Goal: Task Accomplishment & Management: Use online tool/utility

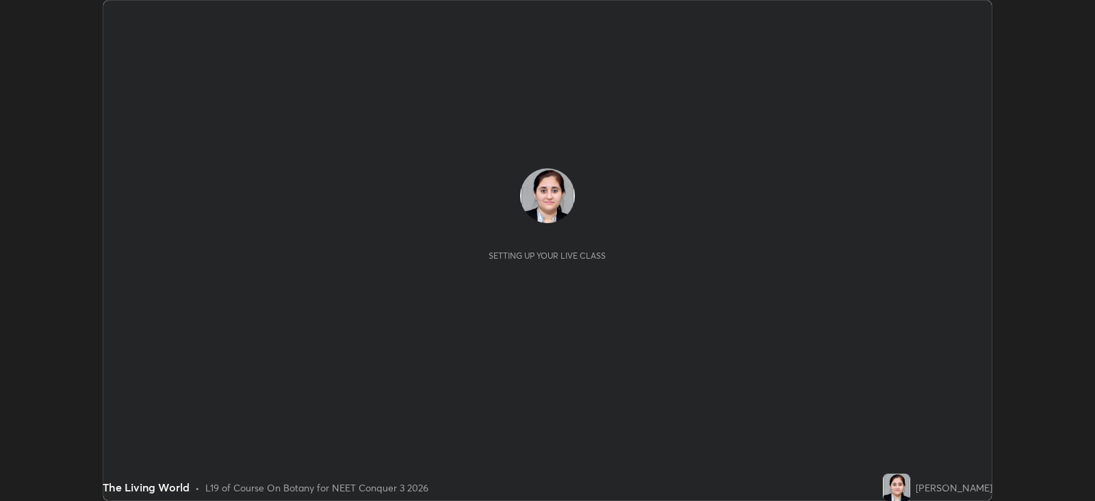
scroll to position [500, 1095]
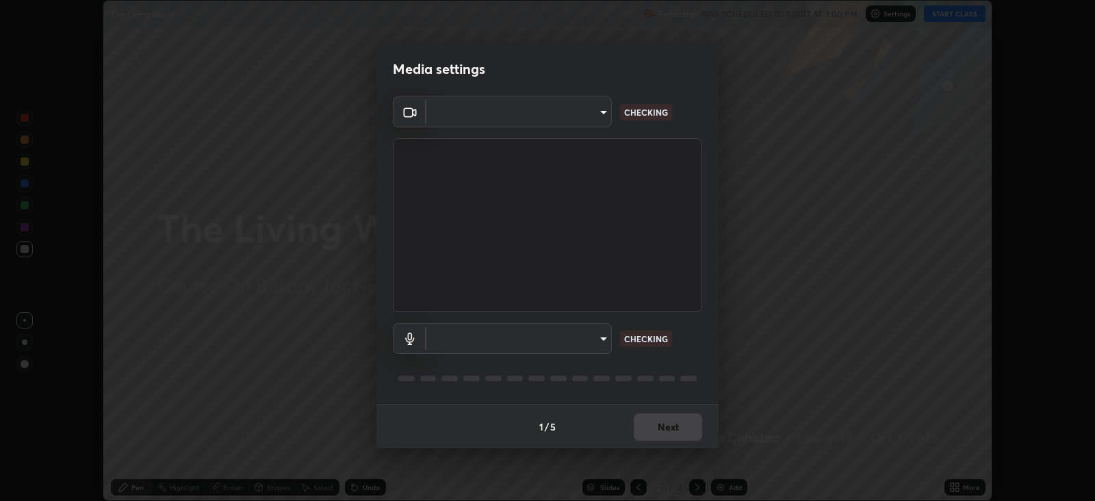
type input "db11550c6627cd1456fd7c992929e7e19338e9c76f4b1d491d27fd0e93a561d0"
type input "d805ff438e7078c1de71cb4717de75612b37844973a4f27df63e8d5766dad93f"
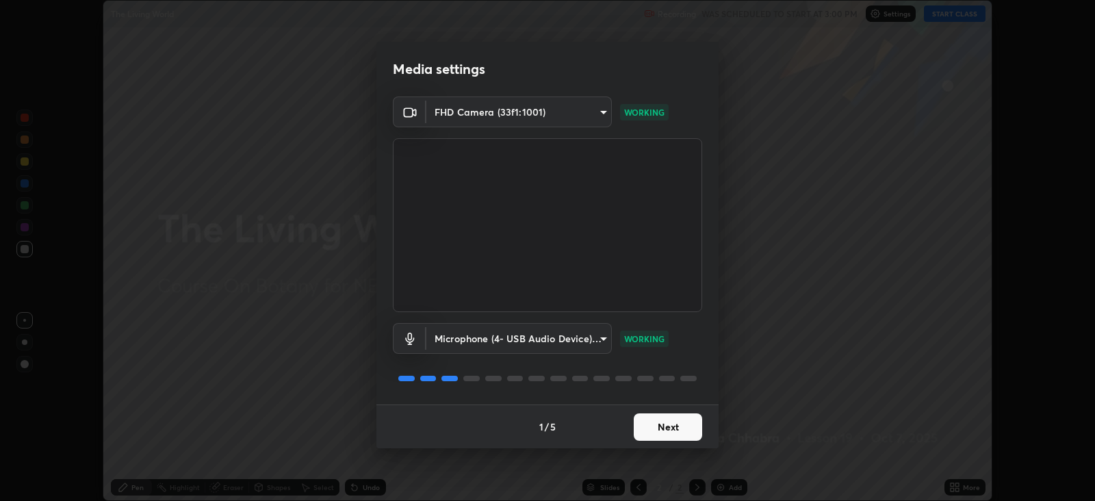
click at [684, 424] on button "Next" at bounding box center [668, 426] width 68 height 27
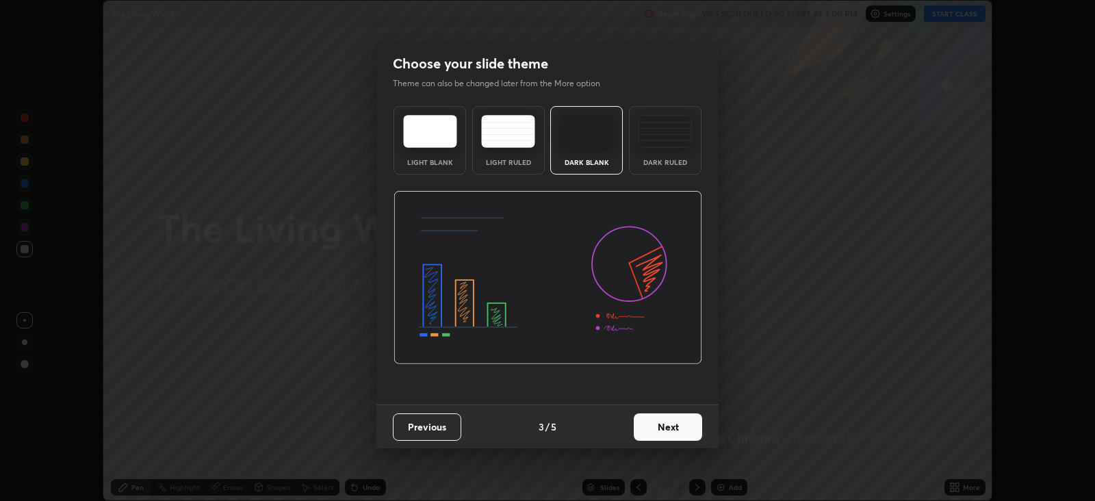
click at [682, 425] on button "Next" at bounding box center [668, 426] width 68 height 27
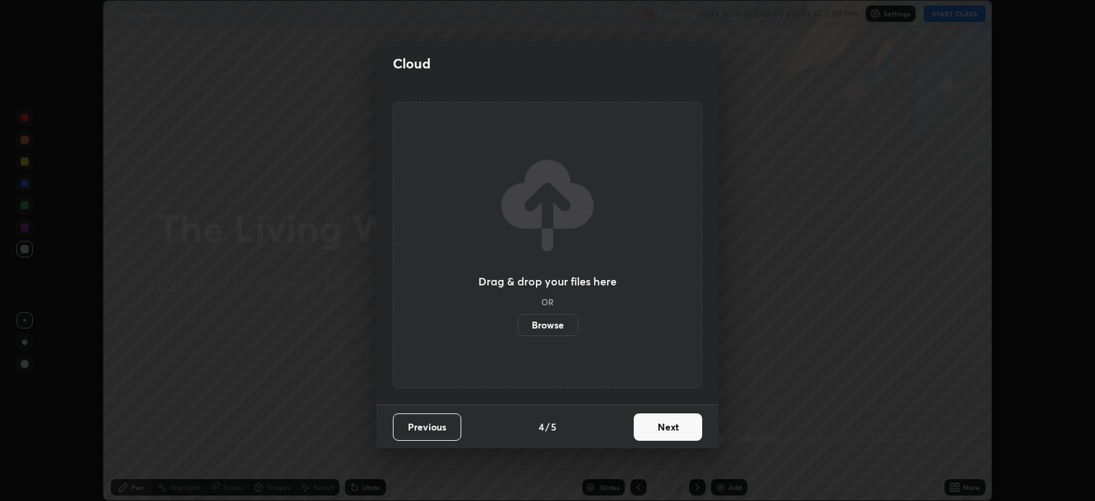
click at [681, 424] on button "Next" at bounding box center [668, 426] width 68 height 27
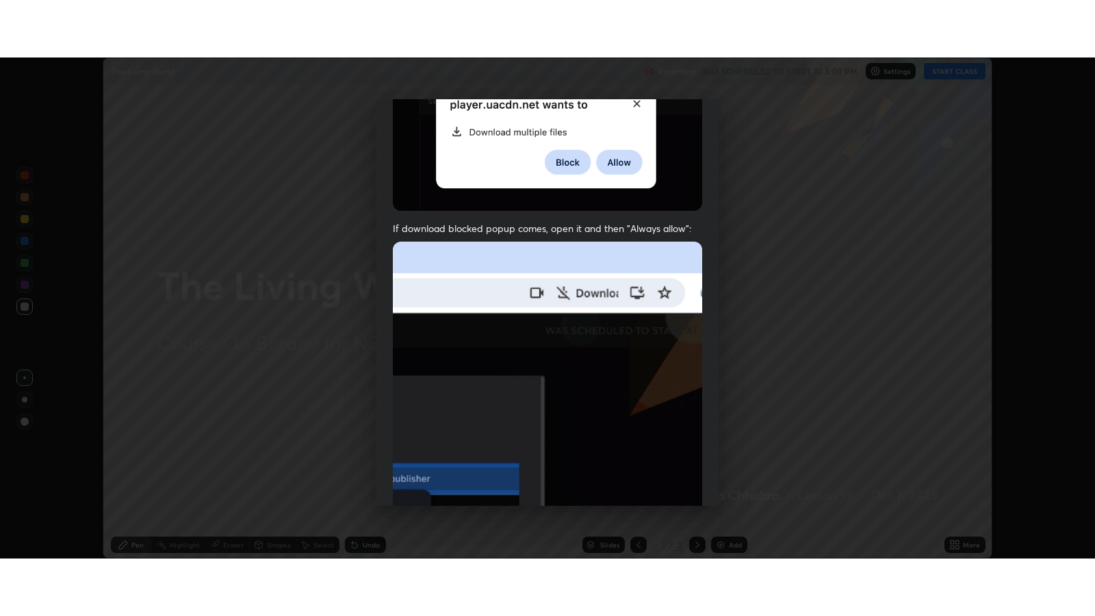
scroll to position [277, 0]
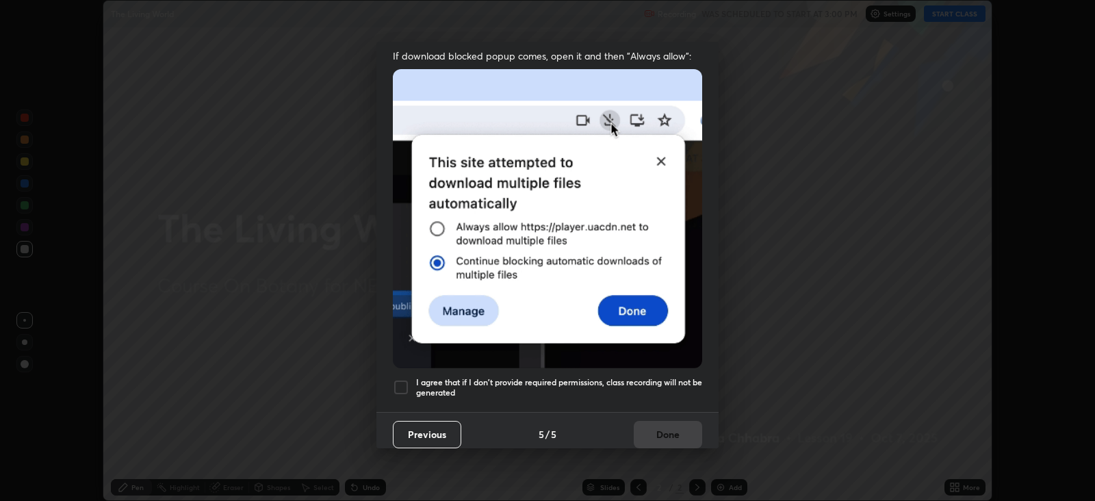
click at [401, 379] on div at bounding box center [401, 387] width 16 height 16
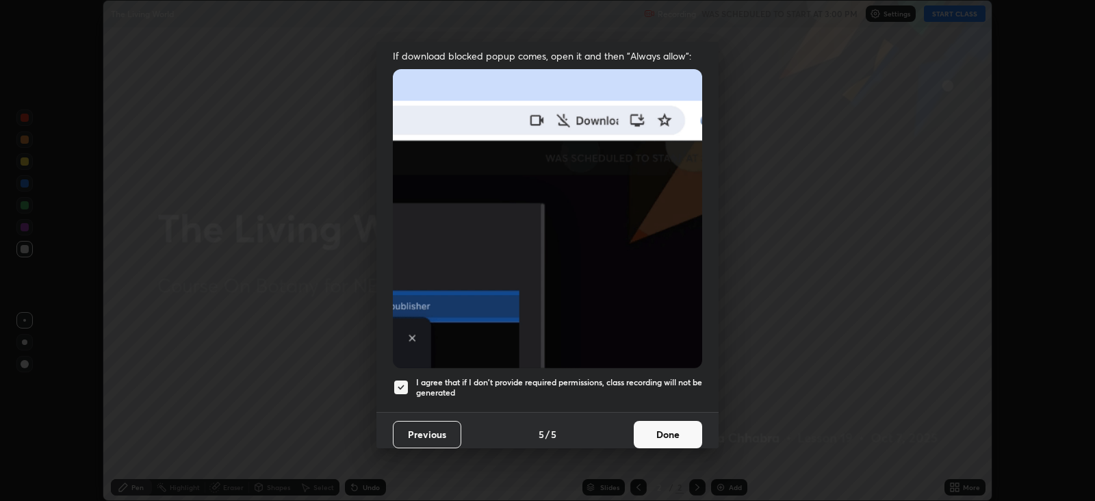
click at [661, 427] on button "Done" at bounding box center [668, 434] width 68 height 27
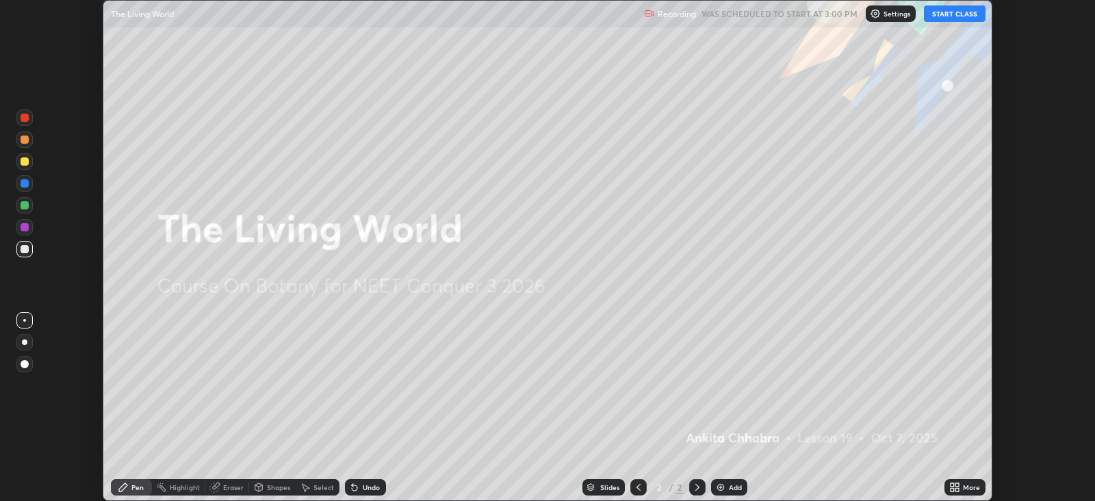
click at [945, 13] on button "START CLASS" at bounding box center [955, 13] width 62 height 16
click at [956, 483] on icon at bounding box center [957, 484] width 3 height 3
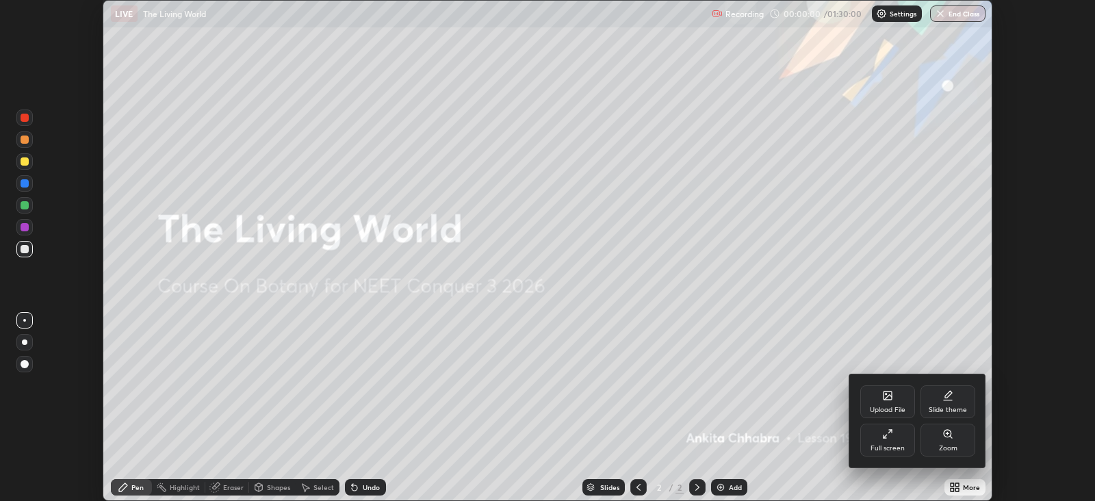
click at [884, 431] on icon at bounding box center [887, 433] width 11 height 11
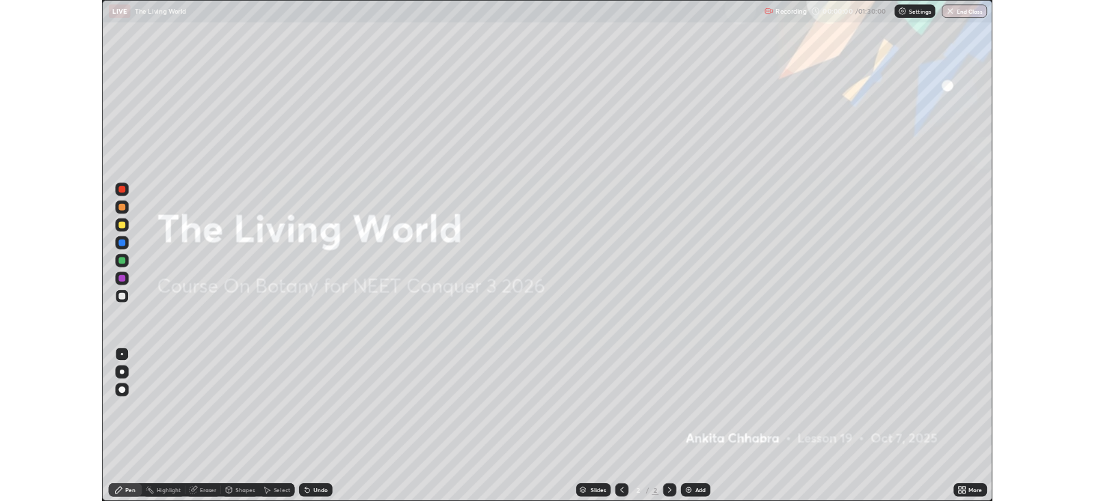
scroll to position [615, 1095]
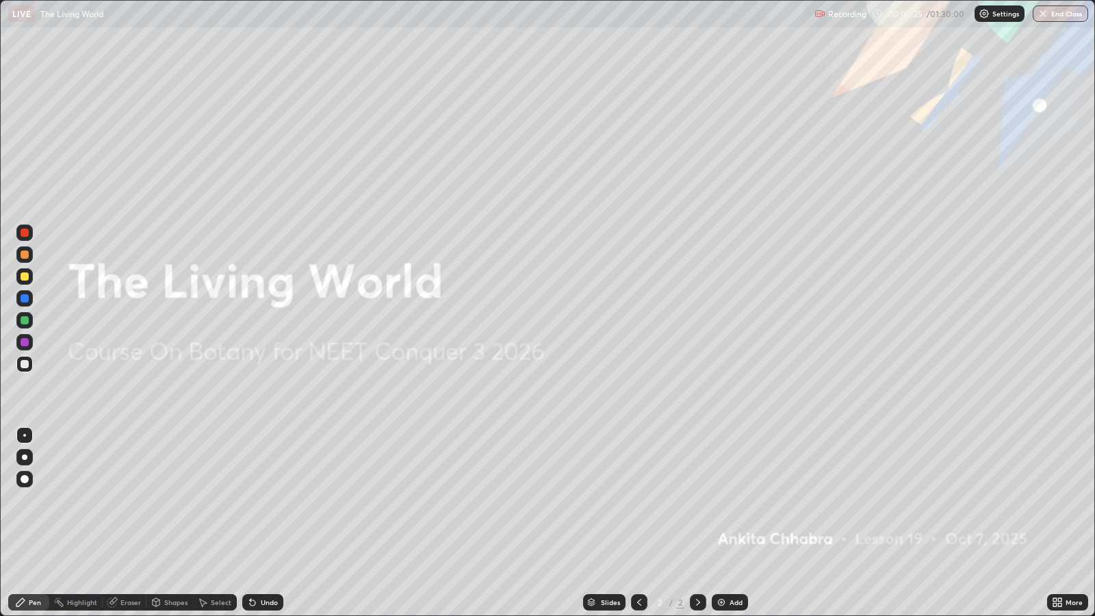
click at [730, 500] on div "Add" at bounding box center [736, 602] width 13 height 7
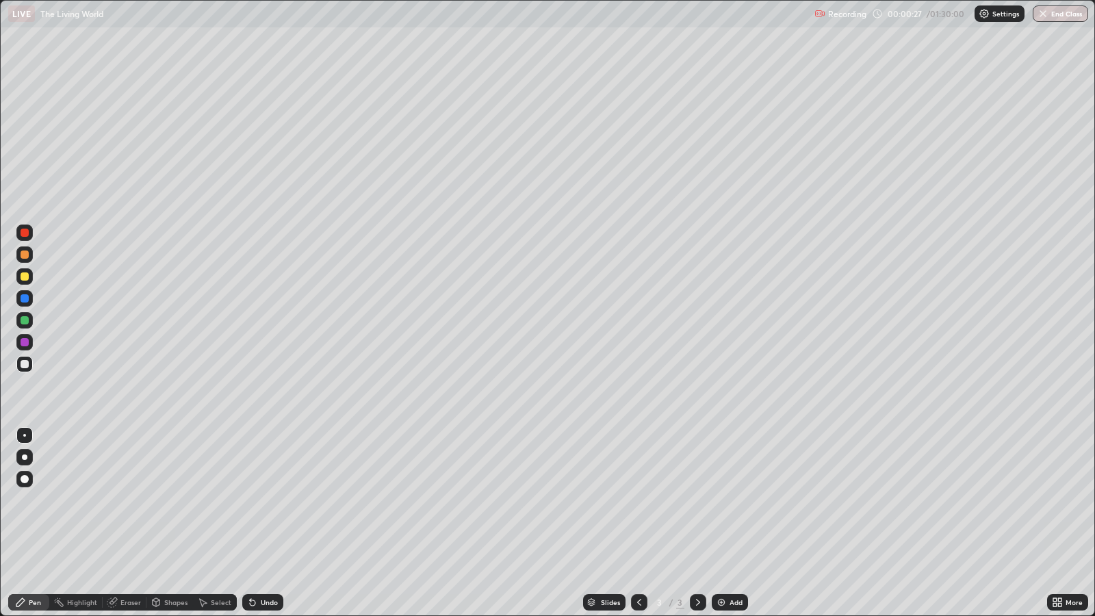
click at [30, 457] on div at bounding box center [24, 457] width 16 height 16
click at [26, 251] on div at bounding box center [25, 255] width 8 height 8
click at [253, 500] on icon at bounding box center [252, 602] width 5 height 5
click at [250, 500] on icon at bounding box center [250, 599] width 1 height 1
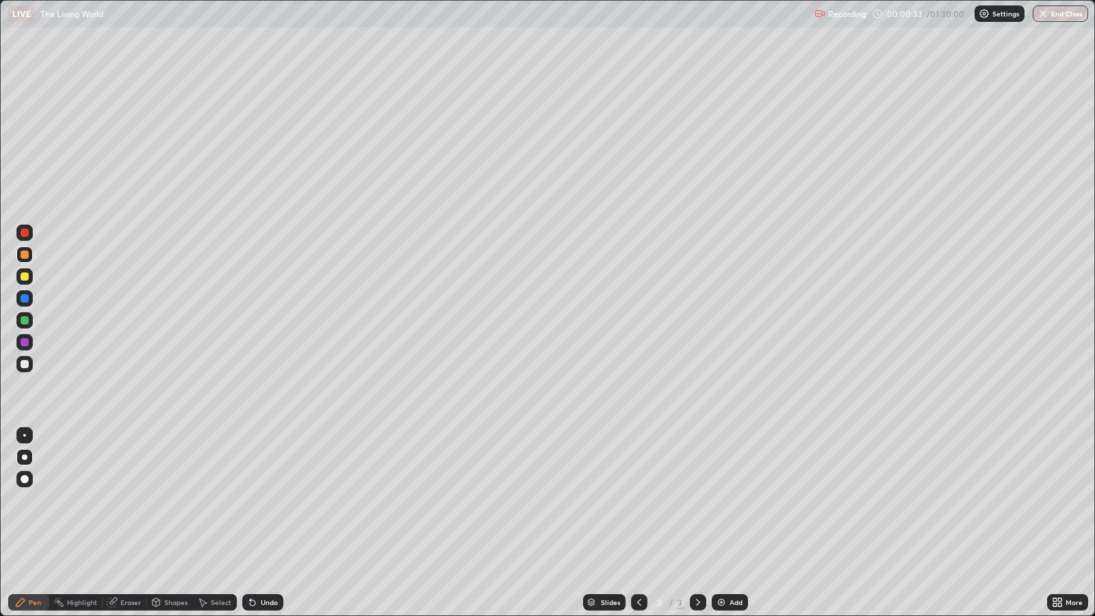
click at [257, 500] on div "Undo" at bounding box center [262, 602] width 41 height 16
click at [263, 500] on div "Undo" at bounding box center [269, 602] width 17 height 7
click at [28, 363] on div at bounding box center [25, 364] width 8 height 8
click at [29, 322] on div at bounding box center [24, 320] width 16 height 16
click at [267, 500] on div "Undo" at bounding box center [262, 602] width 41 height 16
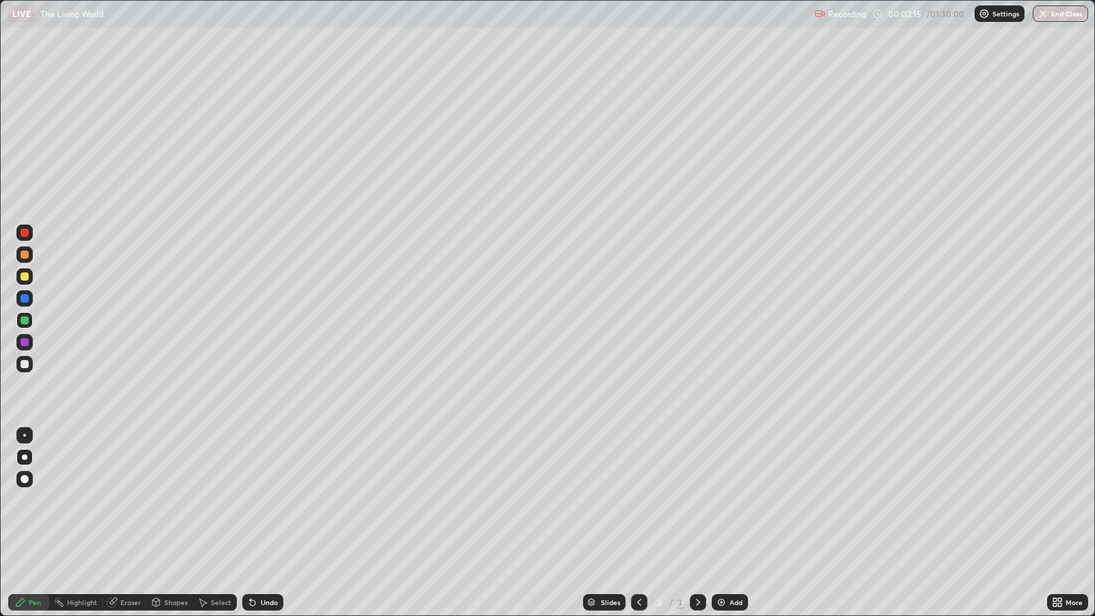
click at [31, 344] on div at bounding box center [24, 342] width 16 height 16
click at [32, 298] on div at bounding box center [24, 298] width 16 height 16
click at [25, 277] on div at bounding box center [25, 276] width 8 height 8
click at [25, 363] on div at bounding box center [25, 364] width 8 height 8
click at [275, 500] on div "Undo" at bounding box center [262, 602] width 41 height 16
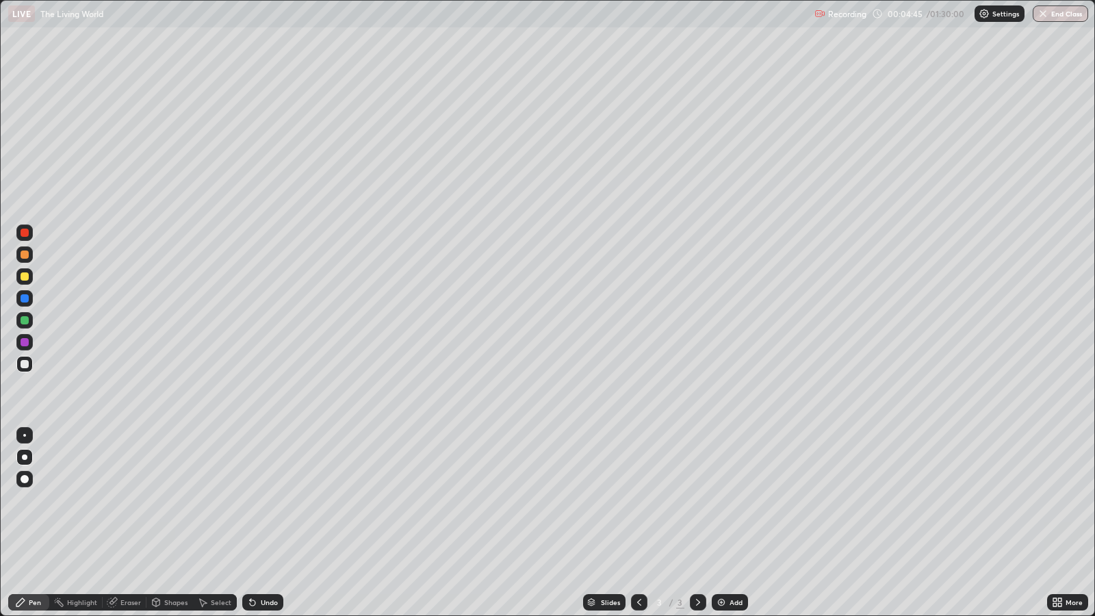
click at [25, 340] on div at bounding box center [25, 342] width 8 height 8
click at [27, 299] on div at bounding box center [25, 298] width 8 height 8
click at [24, 321] on div at bounding box center [25, 320] width 8 height 8
click at [734, 500] on div "Add" at bounding box center [736, 602] width 13 height 7
click at [25, 323] on div at bounding box center [25, 320] width 8 height 8
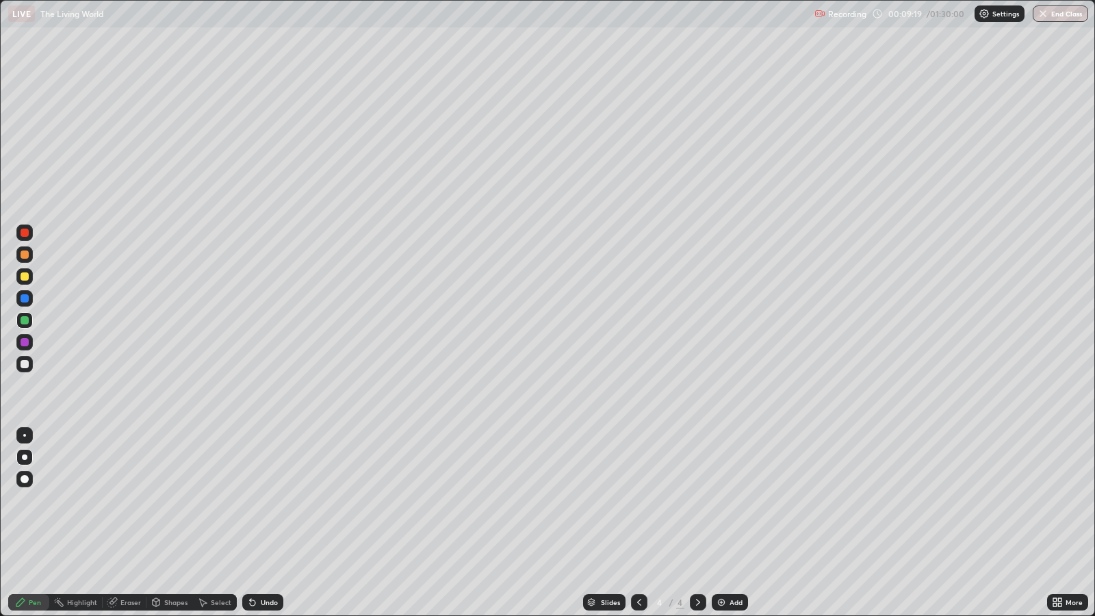
click at [28, 300] on div at bounding box center [24, 298] width 16 height 16
click at [25, 321] on div at bounding box center [25, 320] width 8 height 8
click at [24, 364] on div at bounding box center [25, 364] width 8 height 8
click at [28, 281] on div at bounding box center [24, 276] width 16 height 16
click at [25, 342] on div at bounding box center [25, 342] width 8 height 8
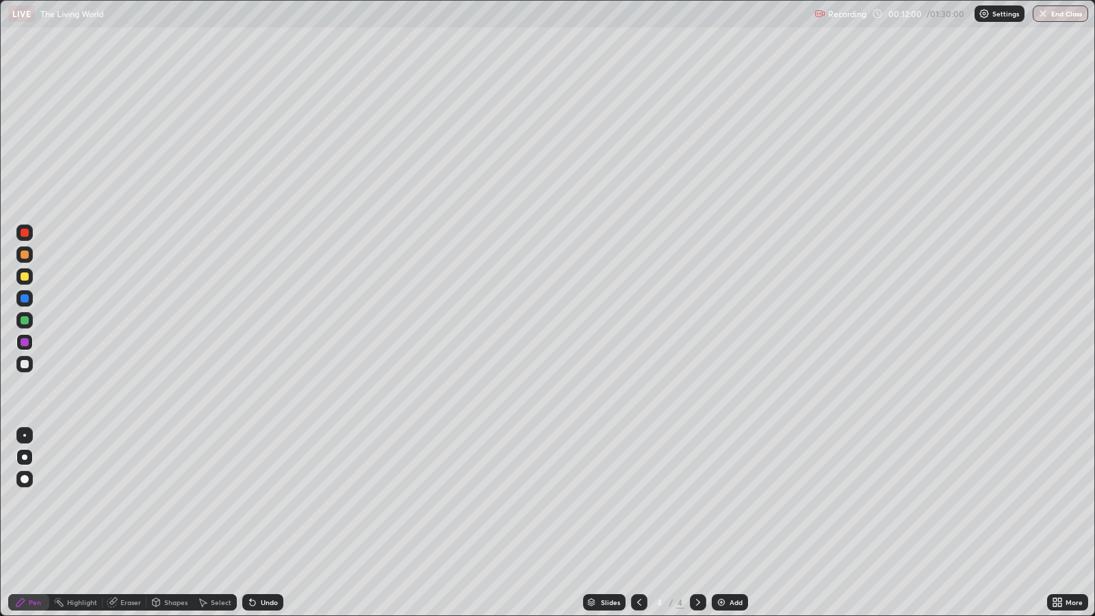
click at [267, 500] on div "Undo" at bounding box center [269, 602] width 17 height 7
click at [261, 500] on div "Undo" at bounding box center [269, 602] width 17 height 7
click at [267, 500] on div "Undo" at bounding box center [269, 602] width 17 height 7
click at [274, 500] on div "Undo" at bounding box center [262, 602] width 41 height 16
click at [268, 500] on div "Undo" at bounding box center [269, 602] width 17 height 7
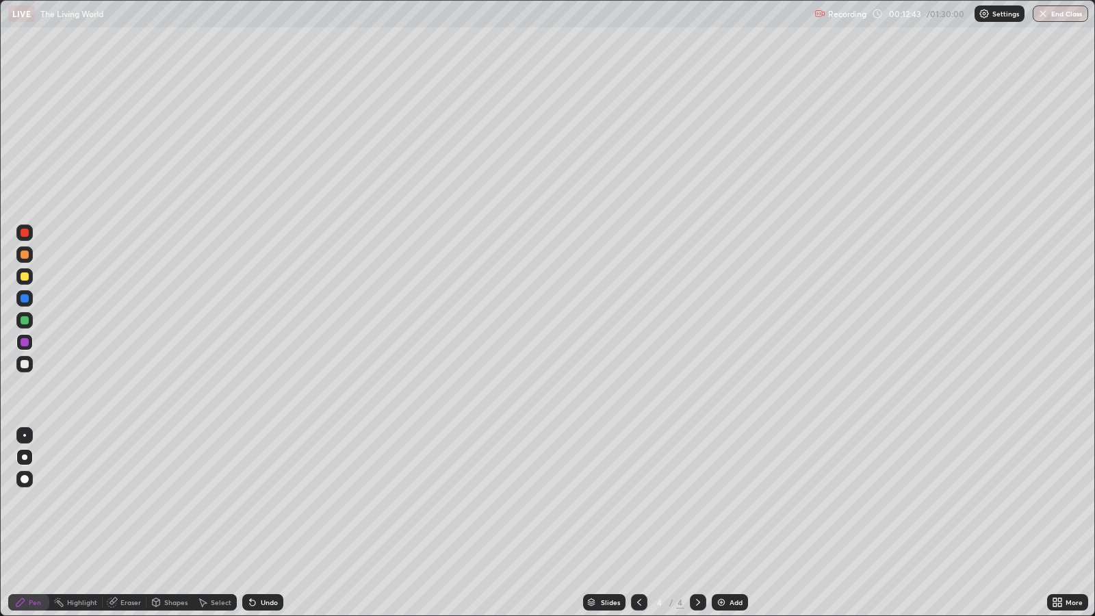
click at [230, 500] on div "Select" at bounding box center [215, 602] width 44 height 16
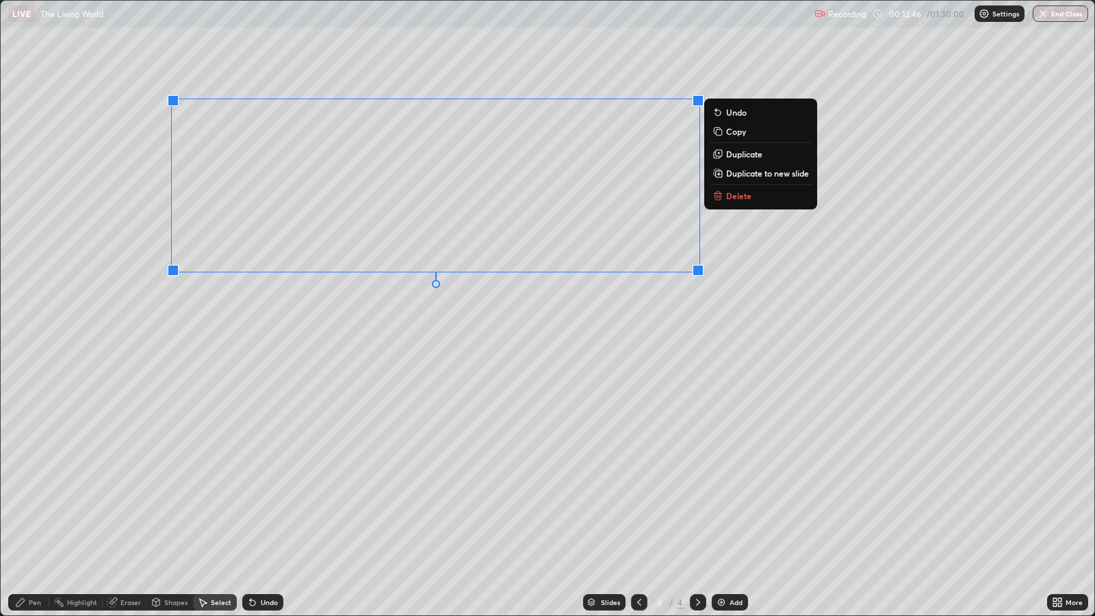
click at [895, 469] on div "0 ° Undo Copy Duplicate Duplicate to new slide Delete" at bounding box center [548, 308] width 1094 height 615
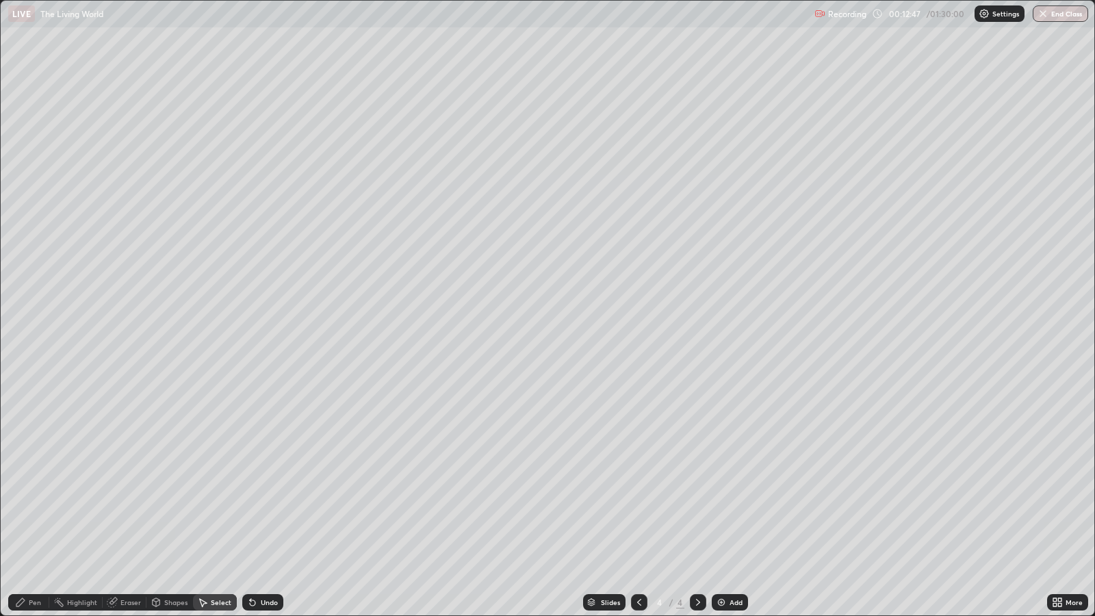
click at [202, 500] on icon at bounding box center [204, 603] width 8 height 8
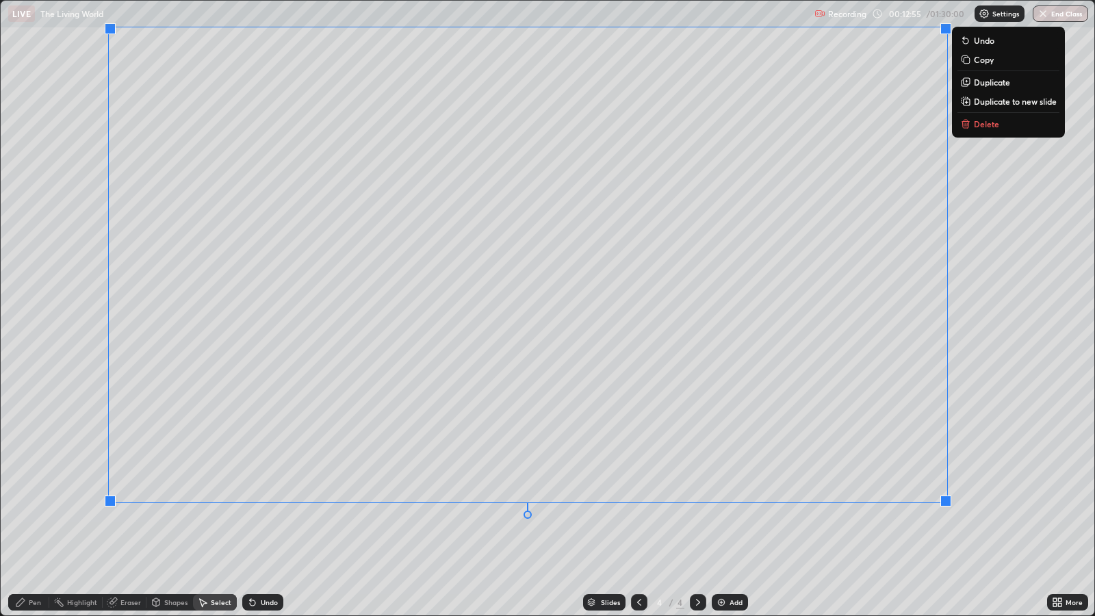
click at [47, 500] on div "Pen" at bounding box center [28, 602] width 41 height 16
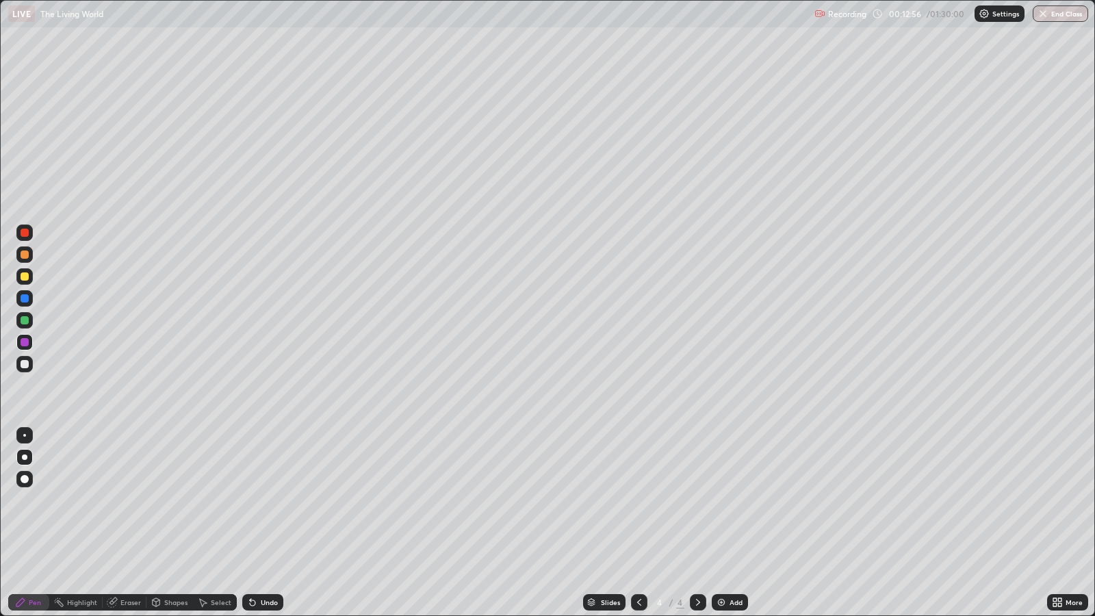
click at [25, 298] on div at bounding box center [25, 298] width 8 height 8
click at [27, 257] on div at bounding box center [25, 255] width 8 height 8
click at [268, 500] on div "Undo" at bounding box center [269, 602] width 17 height 7
click at [24, 342] on div at bounding box center [25, 342] width 8 height 8
click at [267, 500] on div "Undo" at bounding box center [269, 602] width 17 height 7
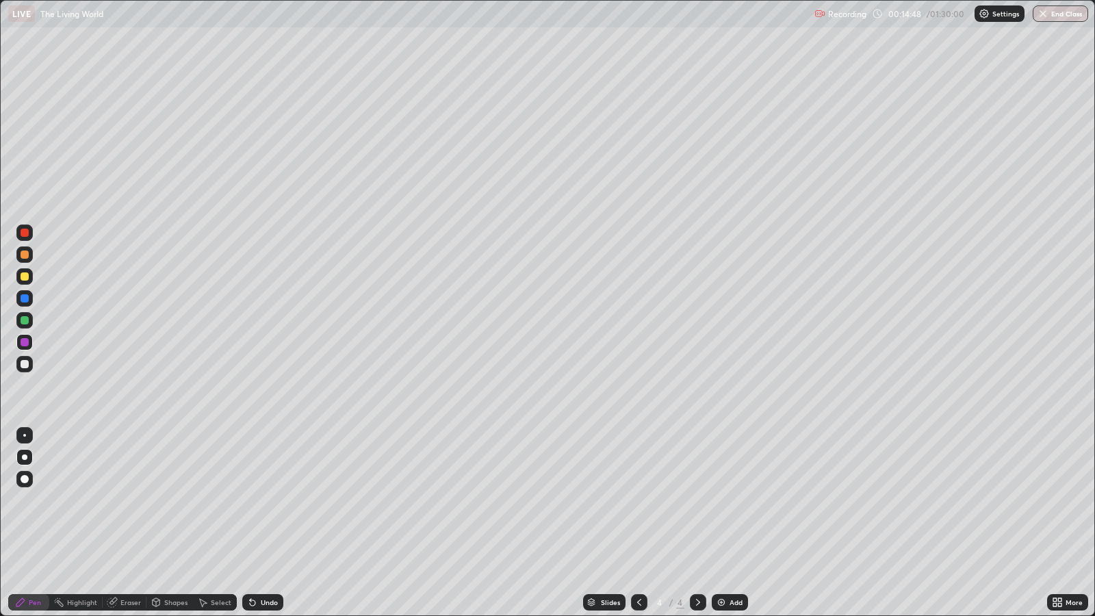
click at [25, 364] on div at bounding box center [25, 364] width 8 height 8
click at [27, 297] on div at bounding box center [25, 298] width 8 height 8
click at [25, 342] on div at bounding box center [25, 342] width 8 height 8
click at [25, 363] on div at bounding box center [25, 364] width 8 height 8
click at [25, 320] on div at bounding box center [25, 320] width 8 height 8
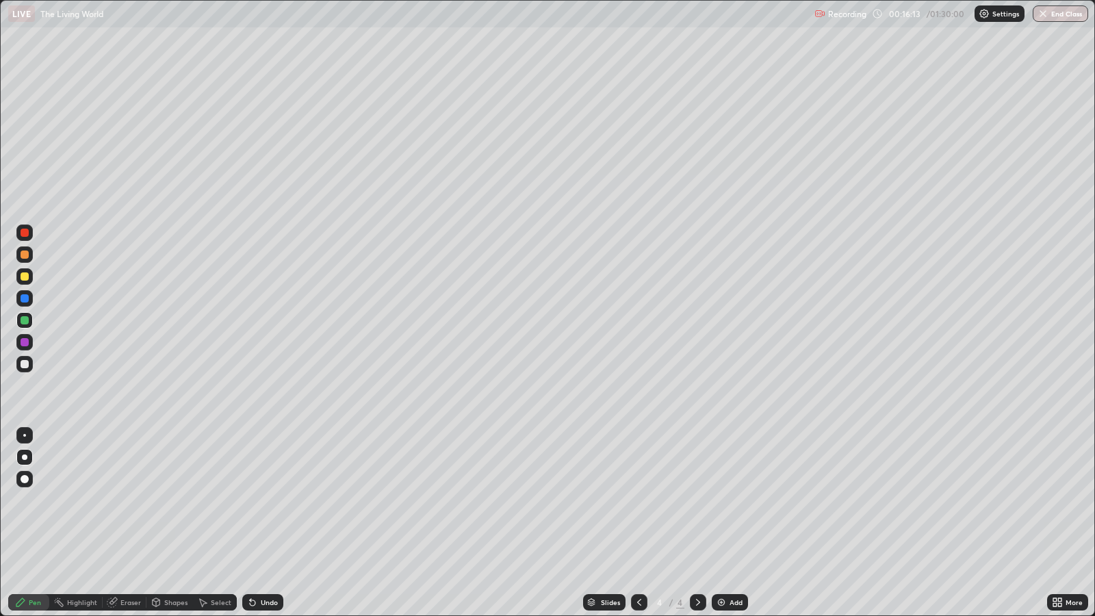
click at [26, 342] on div at bounding box center [25, 342] width 8 height 8
click at [26, 320] on div at bounding box center [25, 320] width 8 height 8
click at [27, 346] on div at bounding box center [25, 342] width 8 height 8
click at [24, 364] on div at bounding box center [25, 364] width 8 height 8
click at [28, 342] on div at bounding box center [25, 342] width 8 height 8
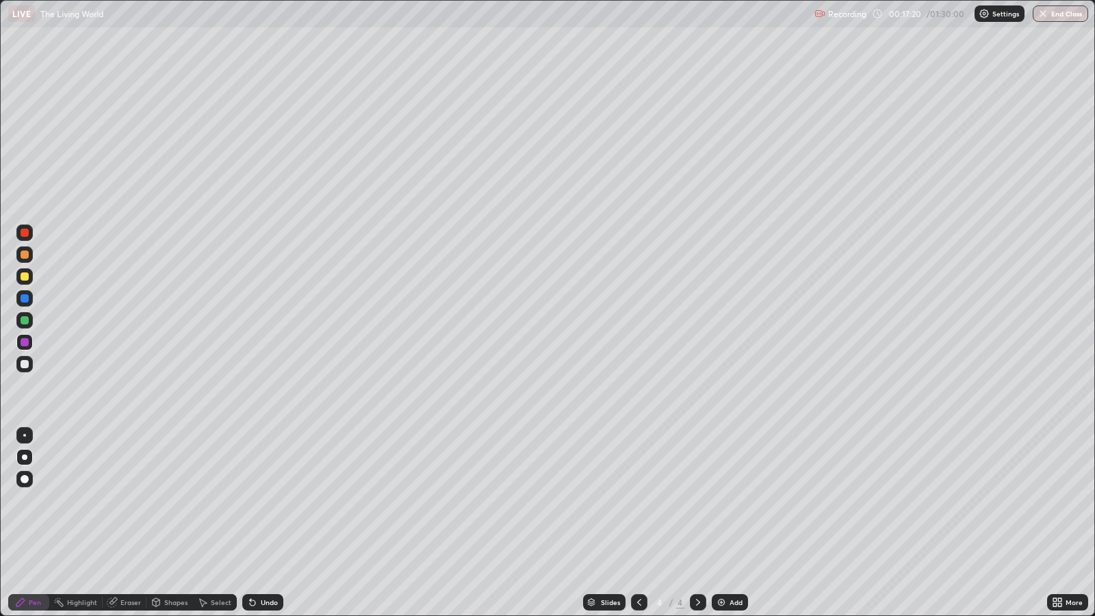
click at [24, 298] on div at bounding box center [25, 298] width 8 height 8
click at [265, 500] on div "Undo" at bounding box center [260, 602] width 47 height 27
click at [278, 500] on div "Undo" at bounding box center [260, 602] width 47 height 27
click at [25, 256] on div at bounding box center [25, 255] width 8 height 8
click at [732, 500] on div "Add" at bounding box center [736, 602] width 13 height 7
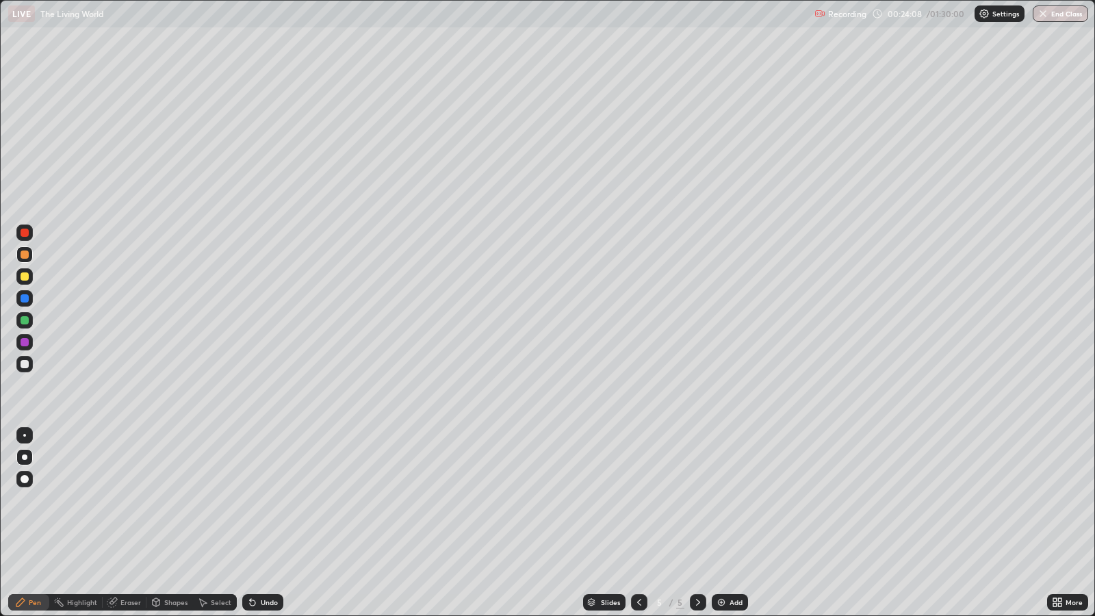
click at [25, 320] on div at bounding box center [25, 320] width 8 height 8
click at [25, 363] on div at bounding box center [25, 364] width 8 height 8
click at [25, 320] on div at bounding box center [25, 320] width 8 height 8
click at [26, 342] on div at bounding box center [25, 342] width 8 height 8
click at [27, 322] on div at bounding box center [25, 320] width 8 height 8
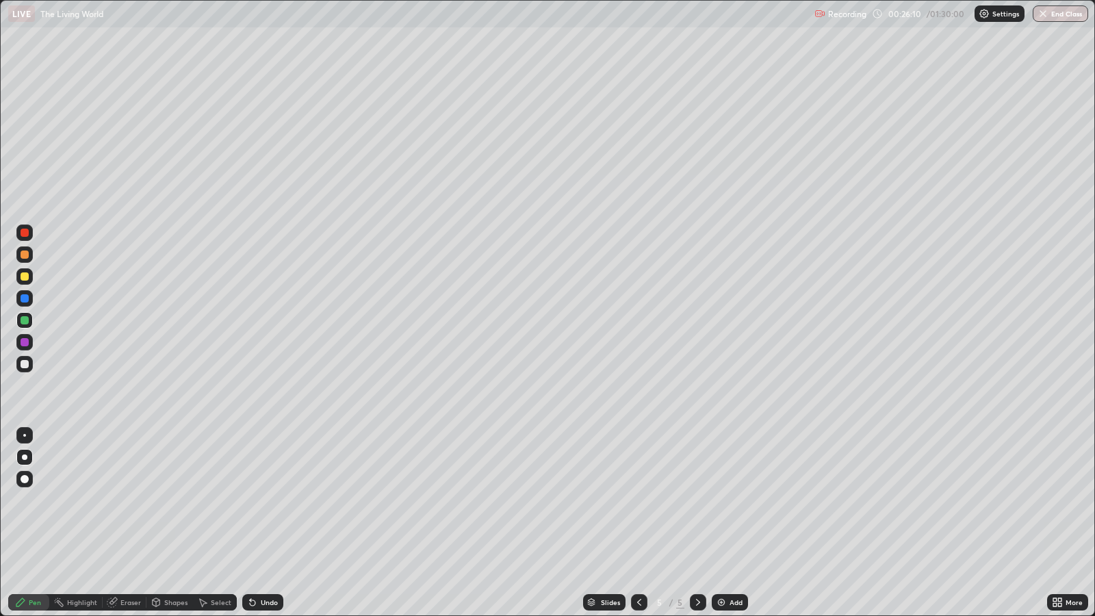
click at [25, 365] on div at bounding box center [25, 364] width 8 height 8
click at [25, 320] on div at bounding box center [25, 320] width 8 height 8
click at [25, 298] on div at bounding box center [25, 298] width 8 height 8
click at [726, 500] on div "Add" at bounding box center [730, 602] width 36 height 16
click at [25, 254] on div at bounding box center [25, 255] width 8 height 8
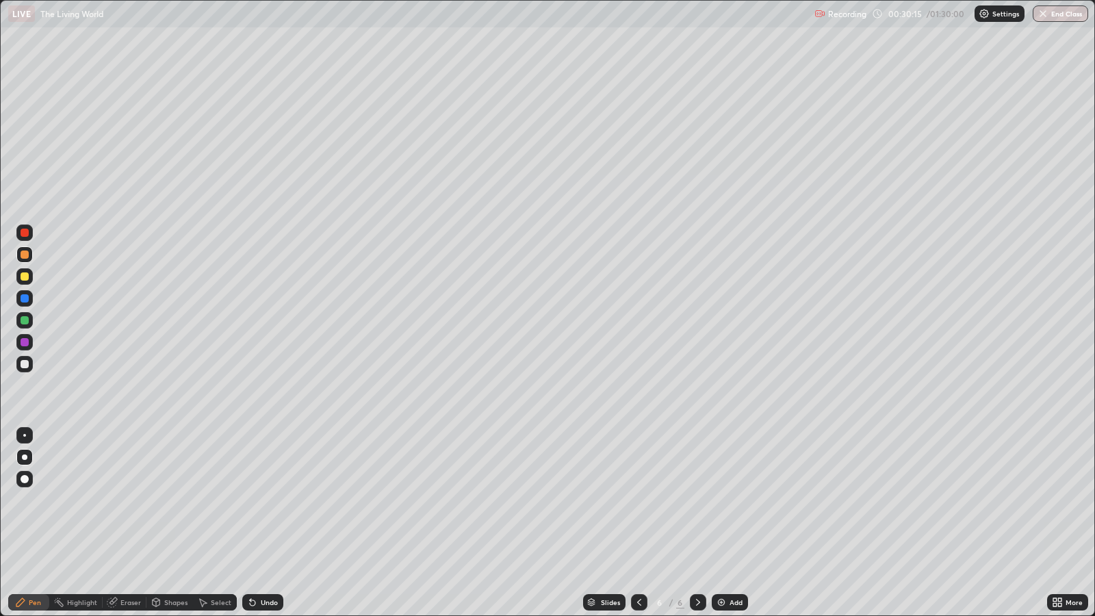
click at [29, 320] on div at bounding box center [24, 320] width 16 height 16
click at [24, 234] on div at bounding box center [25, 233] width 8 height 8
click at [24, 479] on div at bounding box center [25, 479] width 8 height 8
click at [218, 500] on div "Select" at bounding box center [221, 602] width 21 height 7
click at [35, 500] on div "Pen" at bounding box center [35, 602] width 12 height 7
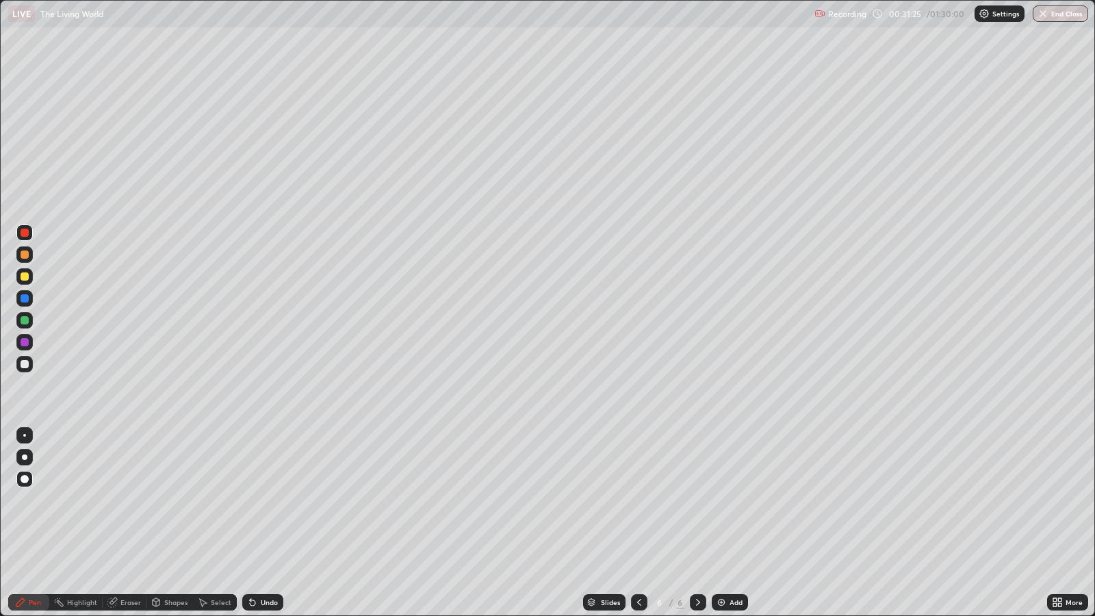
click at [267, 500] on div "Undo" at bounding box center [269, 602] width 17 height 7
click at [270, 500] on div "Undo" at bounding box center [269, 602] width 17 height 7
click at [24, 457] on div at bounding box center [24, 457] width 5 height 5
click at [137, 500] on div "Eraser" at bounding box center [130, 602] width 21 height 7
click at [36, 500] on div "Pen" at bounding box center [35, 602] width 12 height 7
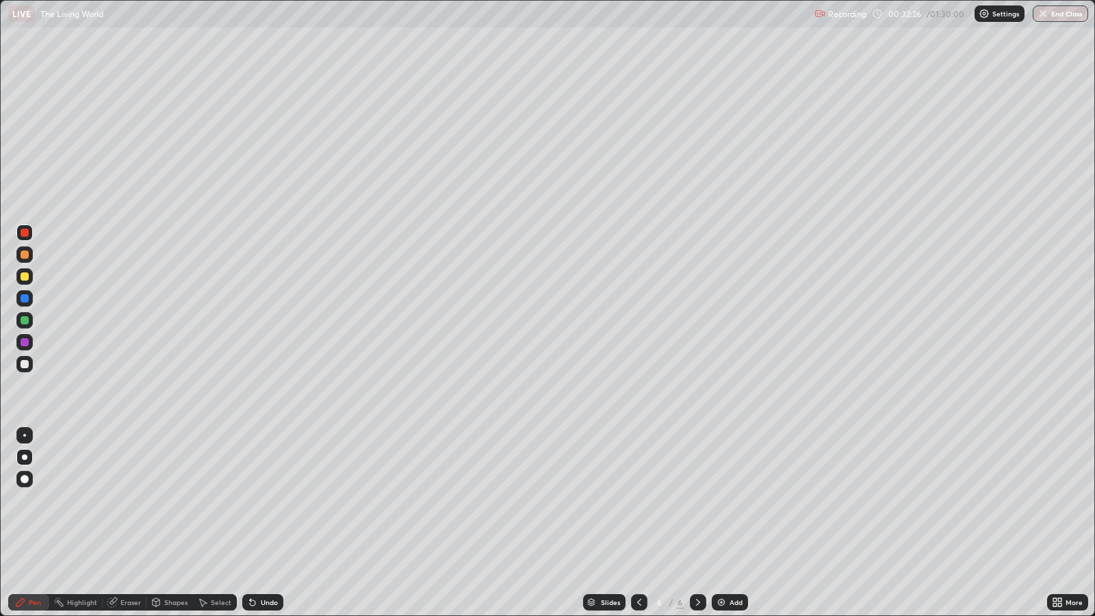
click at [29, 366] on div at bounding box center [24, 364] width 16 height 16
click at [27, 275] on div at bounding box center [25, 276] width 8 height 8
click at [227, 500] on div "Select" at bounding box center [215, 602] width 44 height 16
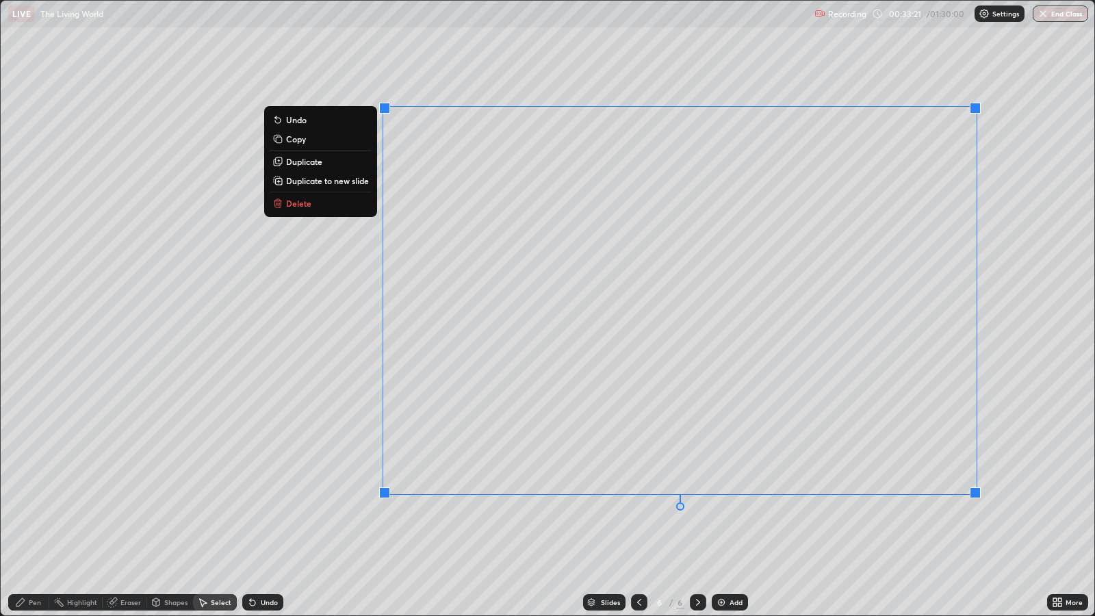
click at [39, 500] on div "Pen" at bounding box center [35, 602] width 12 height 7
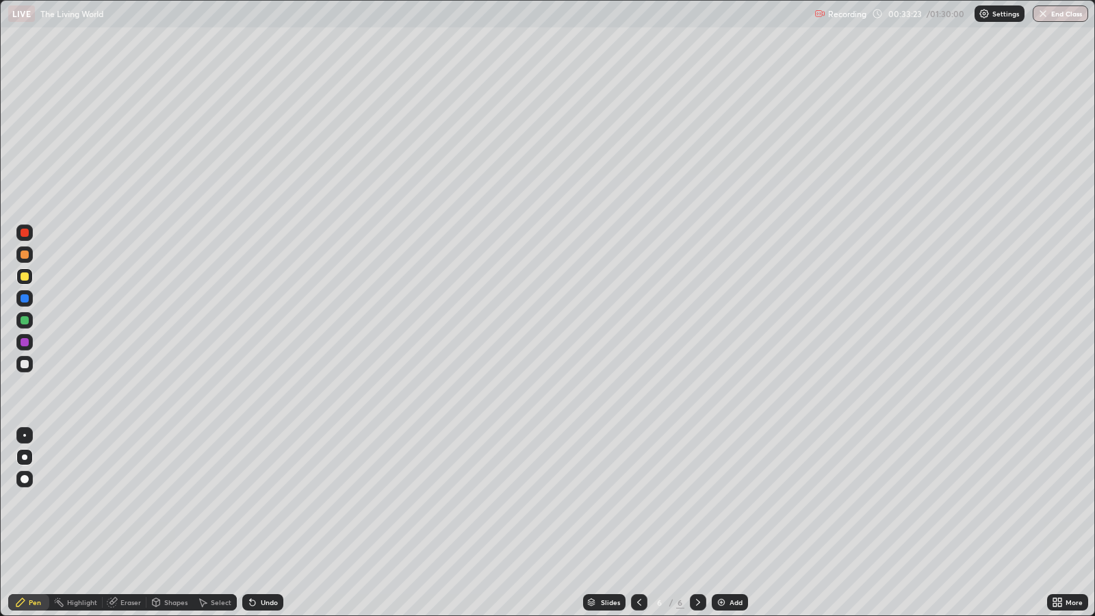
click at [28, 344] on div at bounding box center [24, 342] width 16 height 16
click at [27, 476] on div at bounding box center [24, 479] width 16 height 16
click at [27, 299] on div at bounding box center [25, 298] width 8 height 8
click at [25, 456] on div at bounding box center [24, 457] width 5 height 5
click at [25, 366] on div at bounding box center [25, 364] width 8 height 8
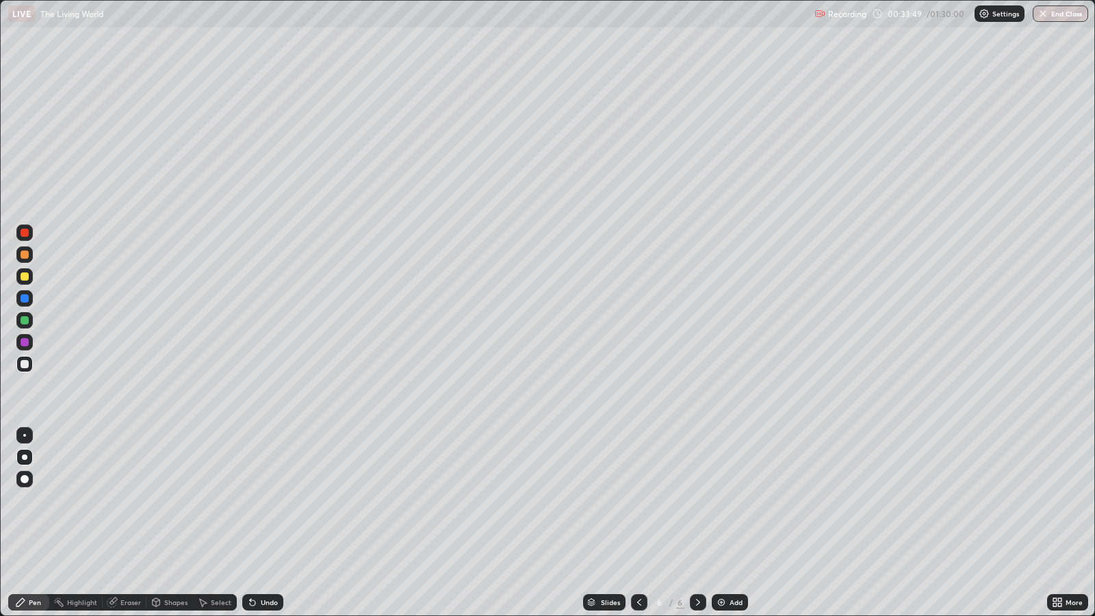
click at [25, 320] on div at bounding box center [25, 320] width 8 height 8
click at [26, 277] on div at bounding box center [25, 276] width 8 height 8
click at [133, 500] on div "Eraser" at bounding box center [130, 602] width 21 height 7
click at [31, 500] on div "Pen" at bounding box center [35, 602] width 12 height 7
click at [29, 296] on div at bounding box center [24, 298] width 16 height 16
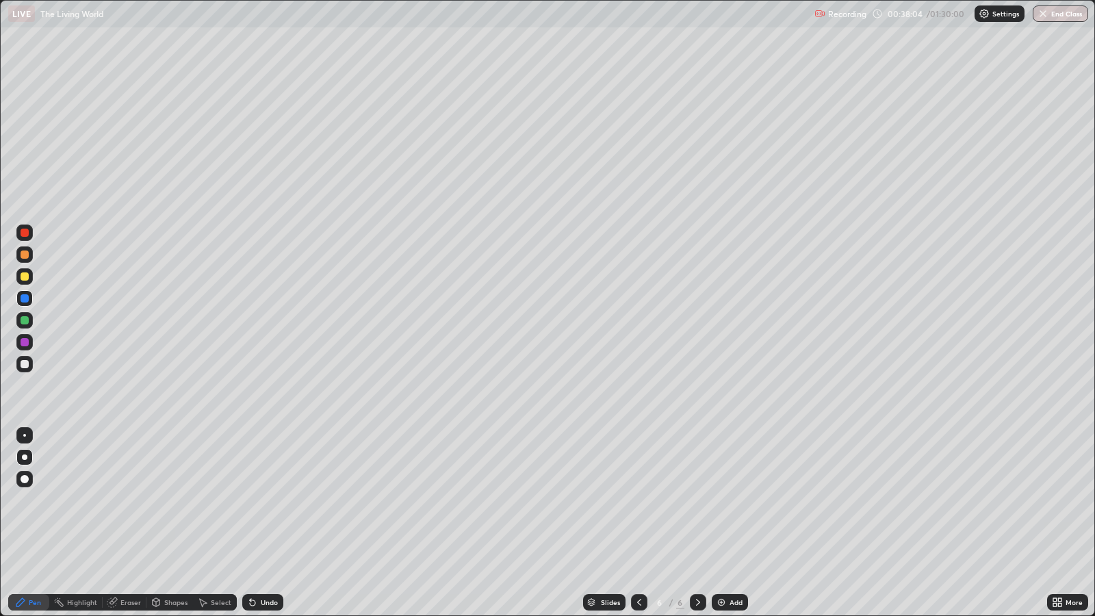
click at [724, 500] on img at bounding box center [721, 602] width 11 height 11
click at [638, 500] on div at bounding box center [639, 602] width 16 height 16
click at [696, 500] on icon at bounding box center [698, 602] width 11 height 11
click at [29, 257] on div at bounding box center [24, 254] width 16 height 16
click at [27, 363] on div at bounding box center [25, 364] width 8 height 8
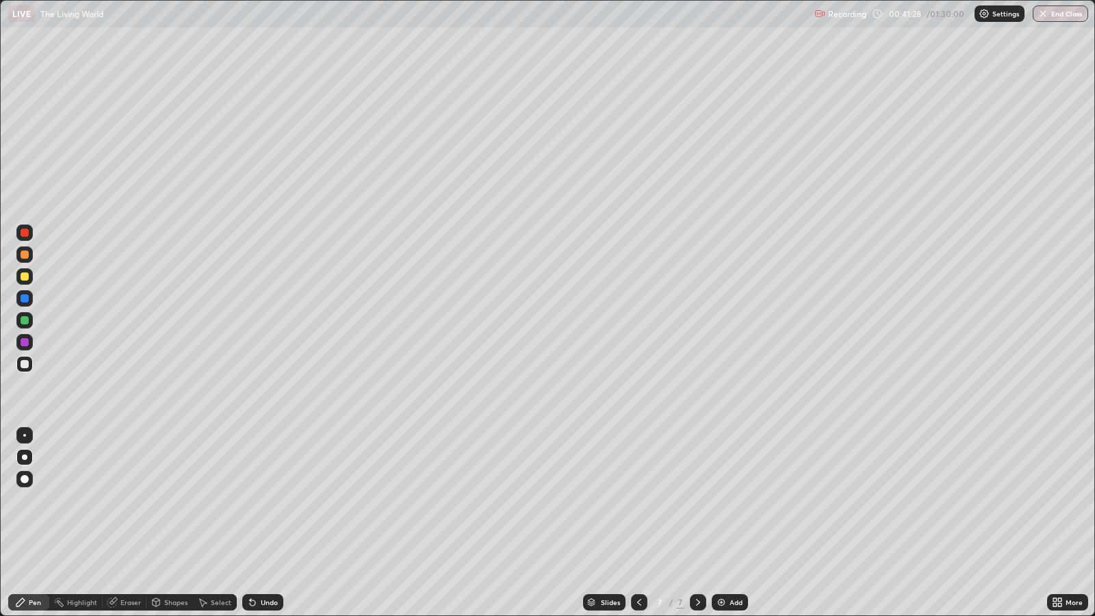
click at [25, 277] on div at bounding box center [25, 276] width 8 height 8
click at [25, 298] on div at bounding box center [25, 298] width 8 height 8
click at [25, 363] on div at bounding box center [25, 364] width 8 height 8
click at [25, 342] on div at bounding box center [25, 342] width 8 height 8
click at [267, 500] on div "Undo" at bounding box center [269, 602] width 17 height 7
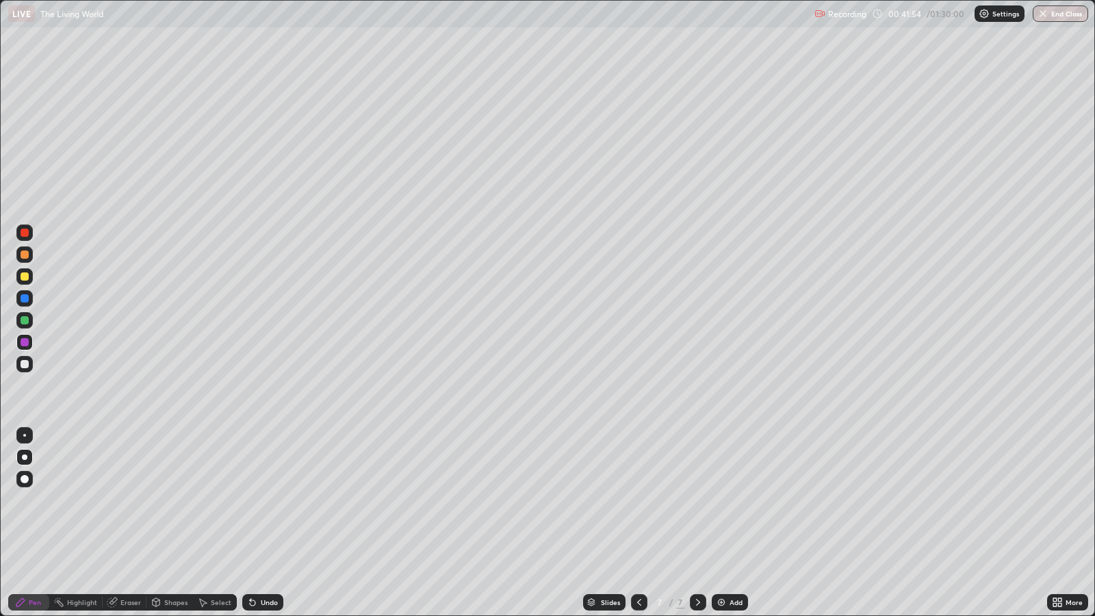
click at [267, 500] on div "Undo" at bounding box center [269, 602] width 17 height 7
click at [266, 500] on div "Undo" at bounding box center [269, 602] width 17 height 7
click at [267, 500] on div "Undo" at bounding box center [269, 602] width 17 height 7
click at [32, 363] on div at bounding box center [24, 364] width 16 height 16
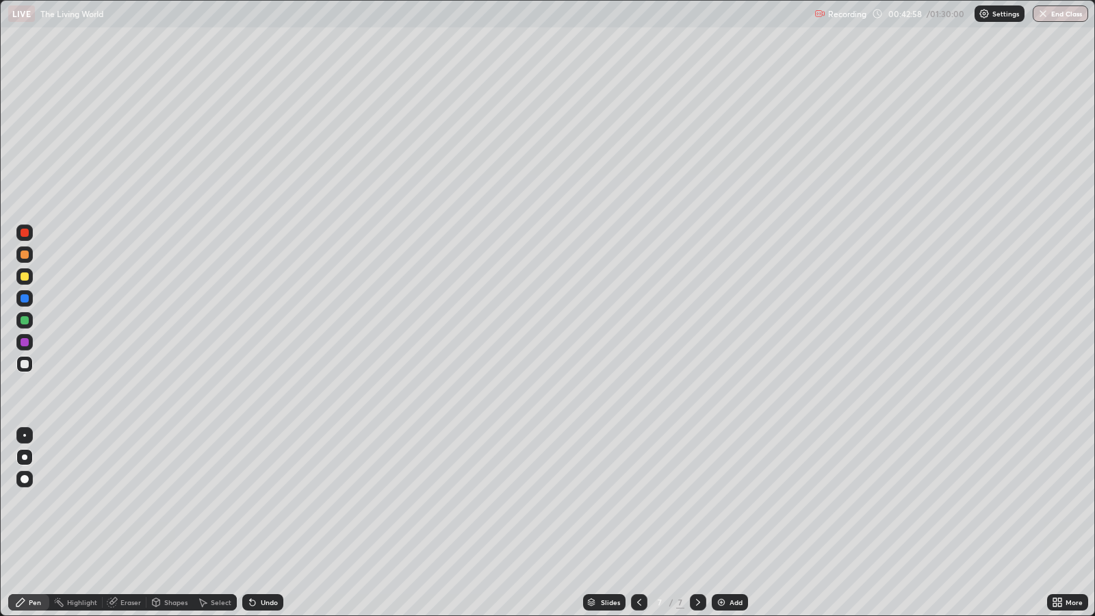
click at [29, 321] on div at bounding box center [24, 320] width 16 height 16
click at [24, 255] on div at bounding box center [25, 255] width 8 height 8
click at [250, 500] on icon at bounding box center [252, 602] width 5 height 5
click at [730, 500] on div "Add" at bounding box center [736, 602] width 13 height 7
click at [24, 347] on div at bounding box center [24, 342] width 16 height 16
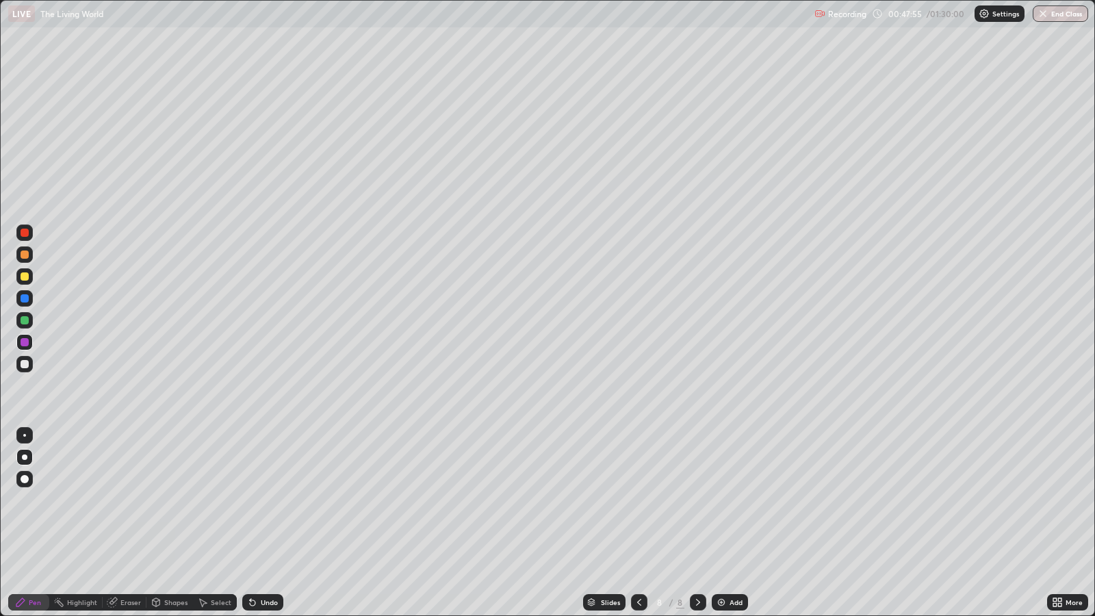
click at [24, 363] on div at bounding box center [25, 364] width 8 height 8
click at [253, 500] on div "Undo" at bounding box center [262, 602] width 41 height 16
click at [26, 298] on div at bounding box center [25, 298] width 8 height 8
click at [29, 322] on div at bounding box center [24, 320] width 16 height 16
click at [24, 234] on div at bounding box center [25, 233] width 8 height 8
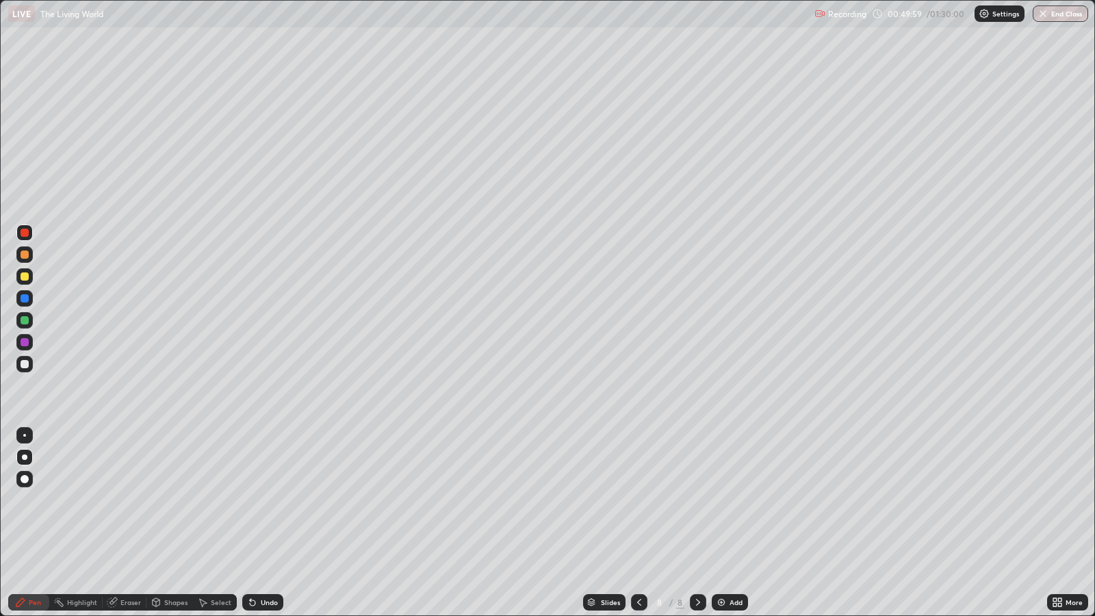
click at [24, 344] on div at bounding box center [25, 342] width 8 height 8
click at [25, 363] on div at bounding box center [25, 364] width 8 height 8
click at [269, 500] on div "Undo" at bounding box center [269, 602] width 17 height 7
click at [274, 500] on div "Undo" at bounding box center [269, 602] width 17 height 7
click at [138, 500] on div "Eraser" at bounding box center [130, 602] width 21 height 7
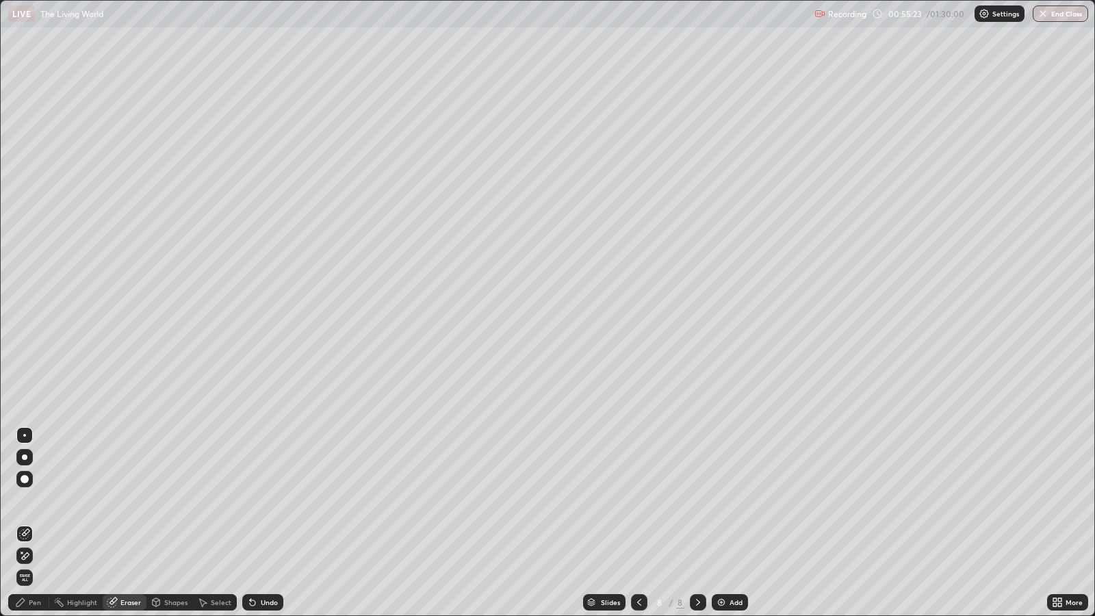
click at [34, 500] on div "Pen" at bounding box center [35, 602] width 12 height 7
click at [28, 281] on div at bounding box center [24, 276] width 16 height 16
click at [734, 500] on div "Add" at bounding box center [736, 602] width 13 height 7
click at [27, 362] on div at bounding box center [25, 364] width 8 height 8
click at [250, 500] on icon at bounding box center [250, 599] width 1 height 1
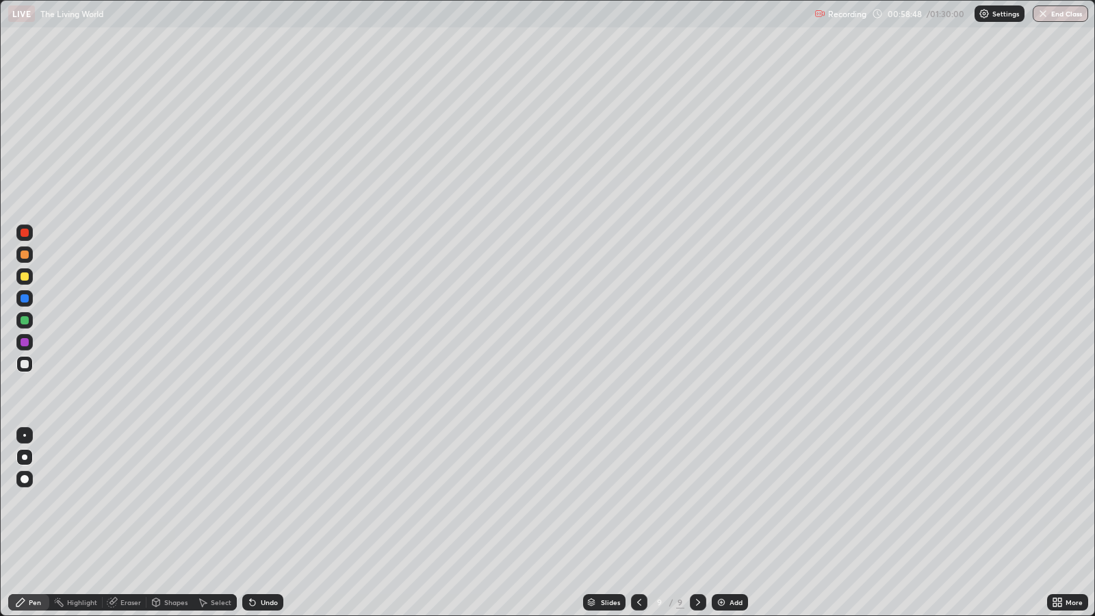
click at [23, 301] on div at bounding box center [25, 298] width 8 height 8
click at [27, 257] on div at bounding box center [25, 255] width 8 height 8
click at [28, 342] on div at bounding box center [25, 342] width 8 height 8
click at [263, 500] on div "Undo" at bounding box center [262, 602] width 41 height 16
click at [27, 277] on div at bounding box center [25, 276] width 8 height 8
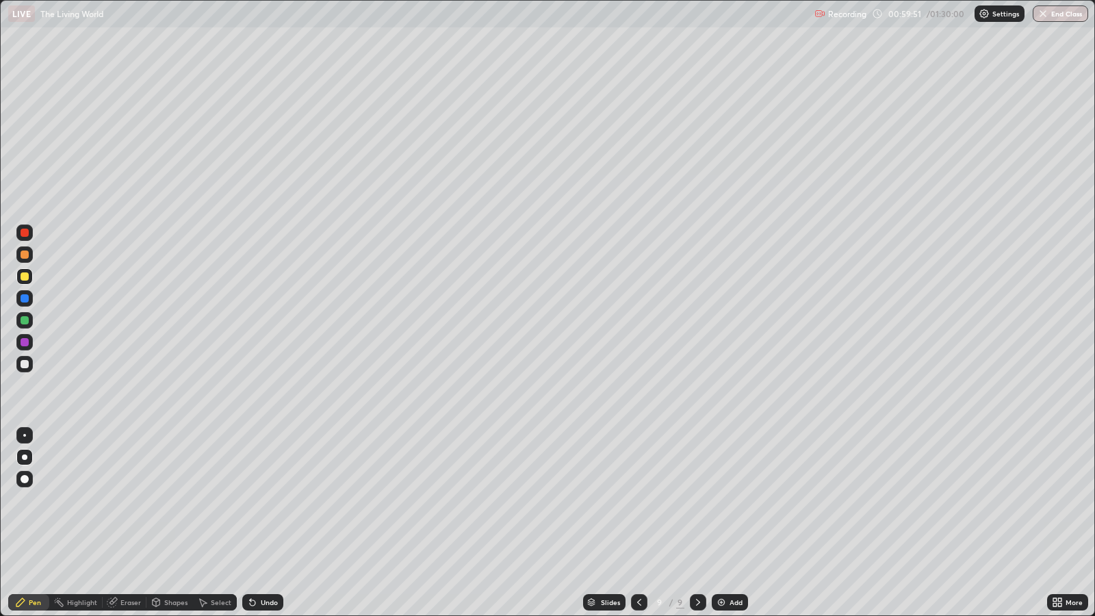
click at [27, 320] on div at bounding box center [25, 320] width 8 height 8
click at [26, 342] on div at bounding box center [25, 342] width 8 height 8
click at [27, 363] on div at bounding box center [25, 364] width 8 height 8
click at [24, 342] on div at bounding box center [25, 342] width 8 height 8
click at [25, 298] on div at bounding box center [25, 298] width 8 height 8
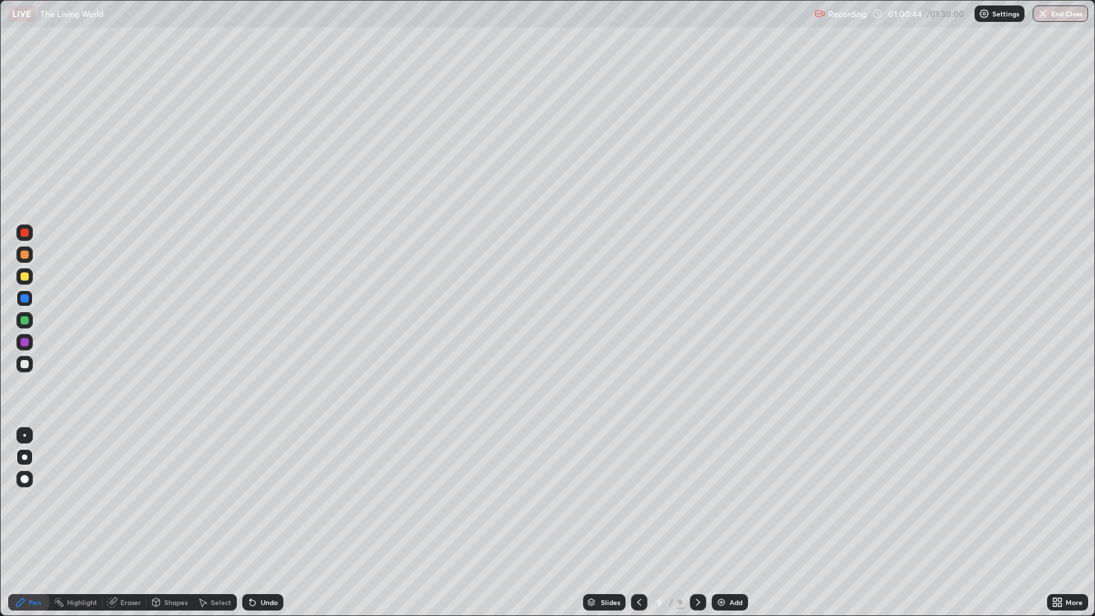
click at [27, 320] on div at bounding box center [25, 320] width 8 height 8
click at [25, 298] on div at bounding box center [25, 298] width 8 height 8
click at [25, 320] on div at bounding box center [25, 320] width 8 height 8
click at [27, 342] on div at bounding box center [25, 342] width 8 height 8
click at [28, 363] on div at bounding box center [25, 364] width 8 height 8
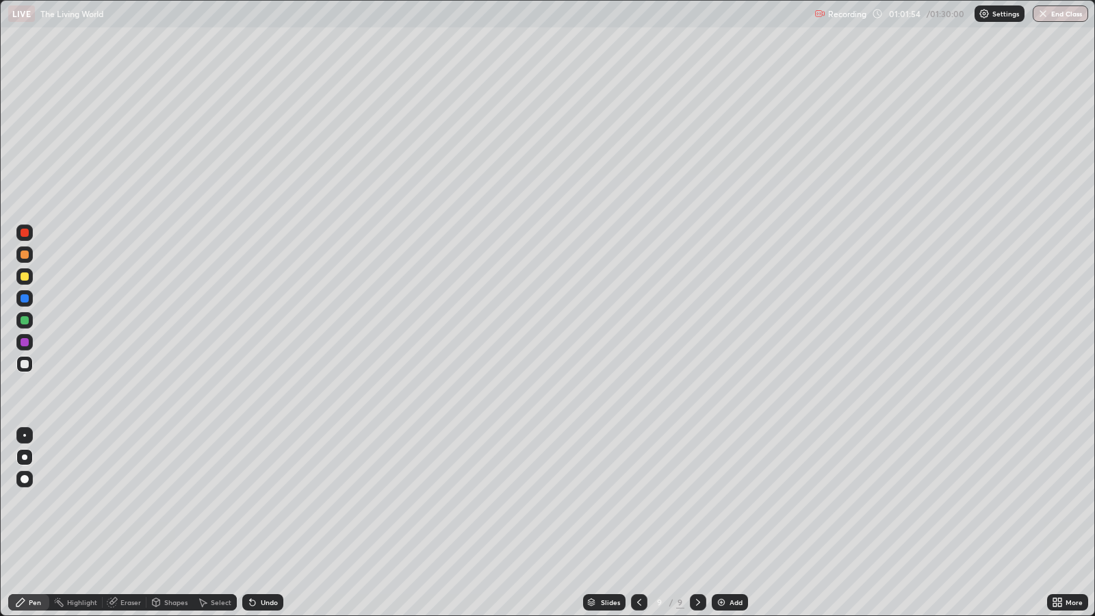
click at [271, 500] on div "Undo" at bounding box center [269, 602] width 17 height 7
click at [726, 500] on div "Add" at bounding box center [730, 602] width 36 height 16
click at [29, 254] on div at bounding box center [24, 254] width 16 height 16
click at [28, 362] on div at bounding box center [24, 364] width 16 height 16
click at [24, 318] on div at bounding box center [25, 320] width 8 height 8
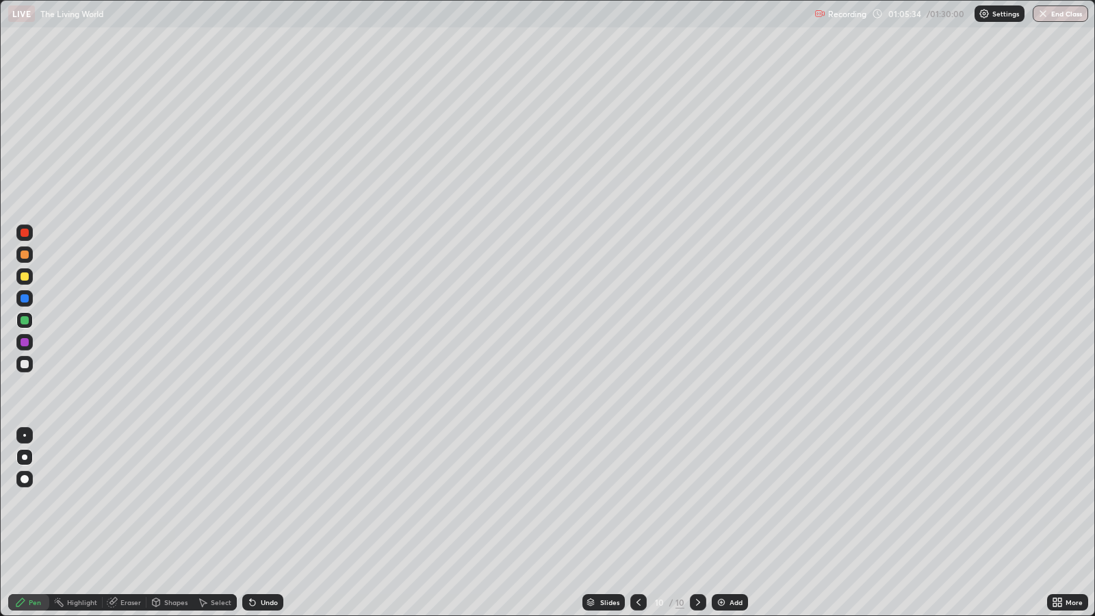
click at [25, 342] on div at bounding box center [25, 342] width 8 height 8
click at [25, 254] on div at bounding box center [25, 255] width 8 height 8
click at [24, 298] on div at bounding box center [25, 298] width 8 height 8
click at [25, 363] on div at bounding box center [25, 364] width 8 height 8
click at [25, 298] on div at bounding box center [25, 298] width 8 height 8
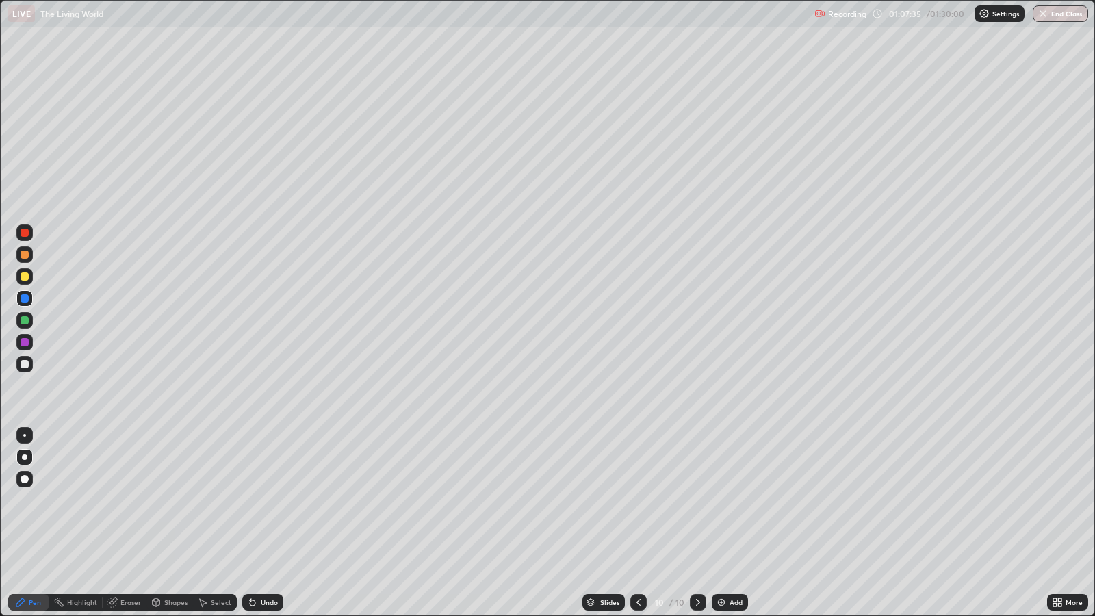
click at [24, 343] on div at bounding box center [25, 342] width 8 height 8
click at [25, 298] on div at bounding box center [25, 298] width 8 height 8
click at [25, 342] on div at bounding box center [25, 342] width 8 height 8
click at [25, 254] on div at bounding box center [25, 255] width 8 height 8
click at [31, 233] on div at bounding box center [24, 233] width 16 height 16
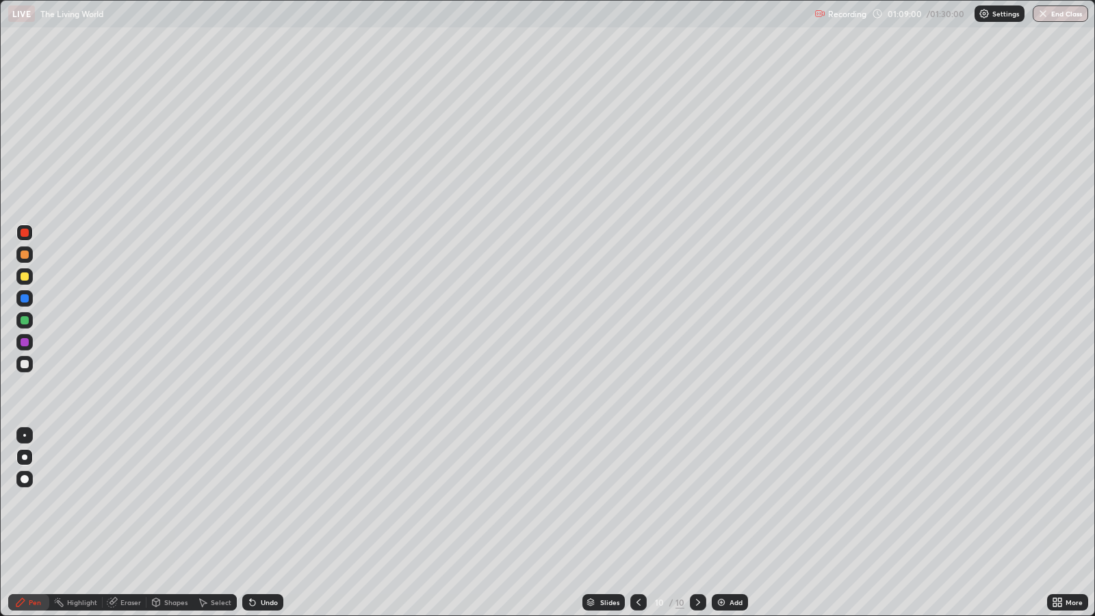
click at [276, 500] on div "Undo" at bounding box center [269, 602] width 17 height 7
click at [281, 500] on div "Undo" at bounding box center [262, 602] width 41 height 16
click at [275, 500] on div "Undo" at bounding box center [269, 602] width 17 height 7
click at [267, 500] on div "Undo" at bounding box center [269, 602] width 17 height 7
click at [268, 500] on div "Undo" at bounding box center [269, 602] width 17 height 7
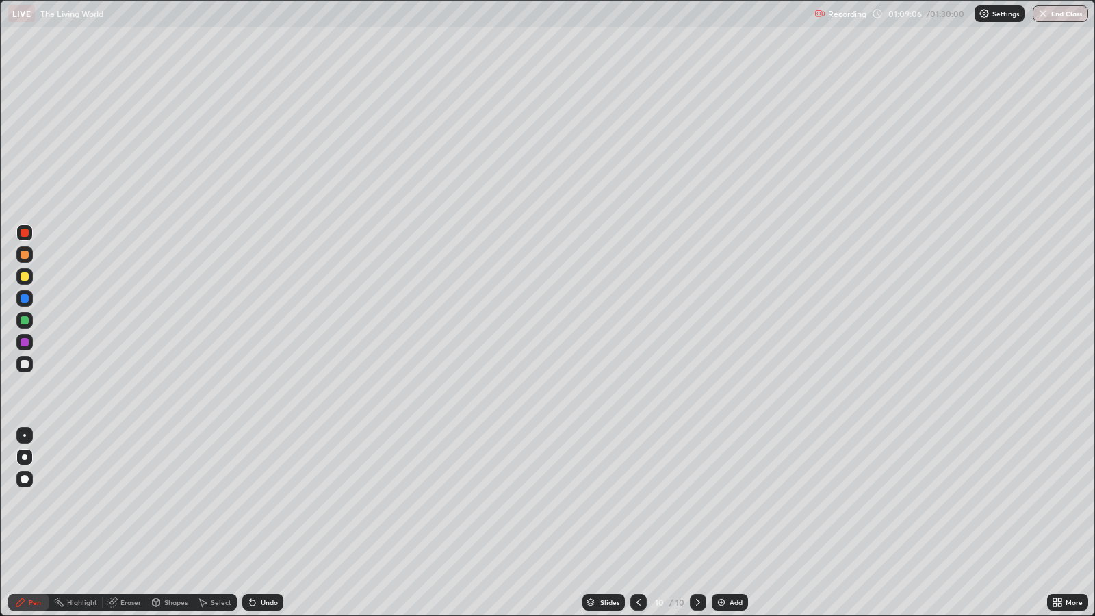
click at [269, 500] on div "Undo" at bounding box center [262, 602] width 41 height 16
click at [155, 500] on icon at bounding box center [157, 601] width 8 height 2
click at [42, 500] on div "Pen" at bounding box center [28, 602] width 41 height 16
click at [116, 500] on icon at bounding box center [112, 602] width 11 height 11
click at [42, 500] on div "Pen" at bounding box center [28, 602] width 41 height 16
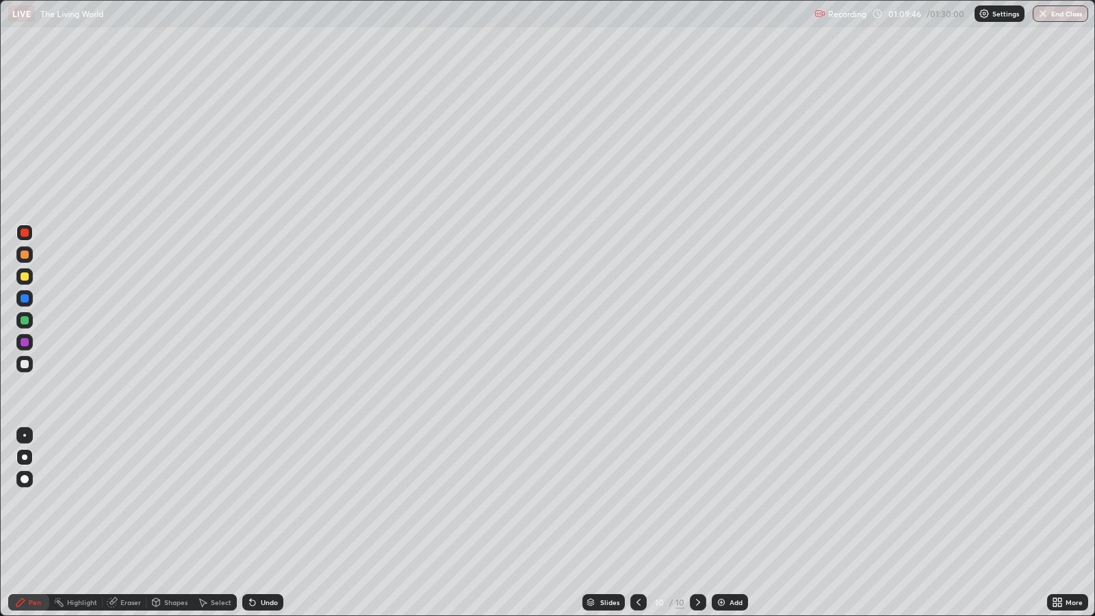
click at [275, 500] on div "Undo" at bounding box center [269, 602] width 17 height 7
click at [29, 322] on div at bounding box center [24, 320] width 16 height 16
click at [724, 500] on img at bounding box center [721, 602] width 11 height 11
click at [24, 254] on div at bounding box center [25, 255] width 8 height 8
click at [26, 362] on div at bounding box center [25, 364] width 8 height 8
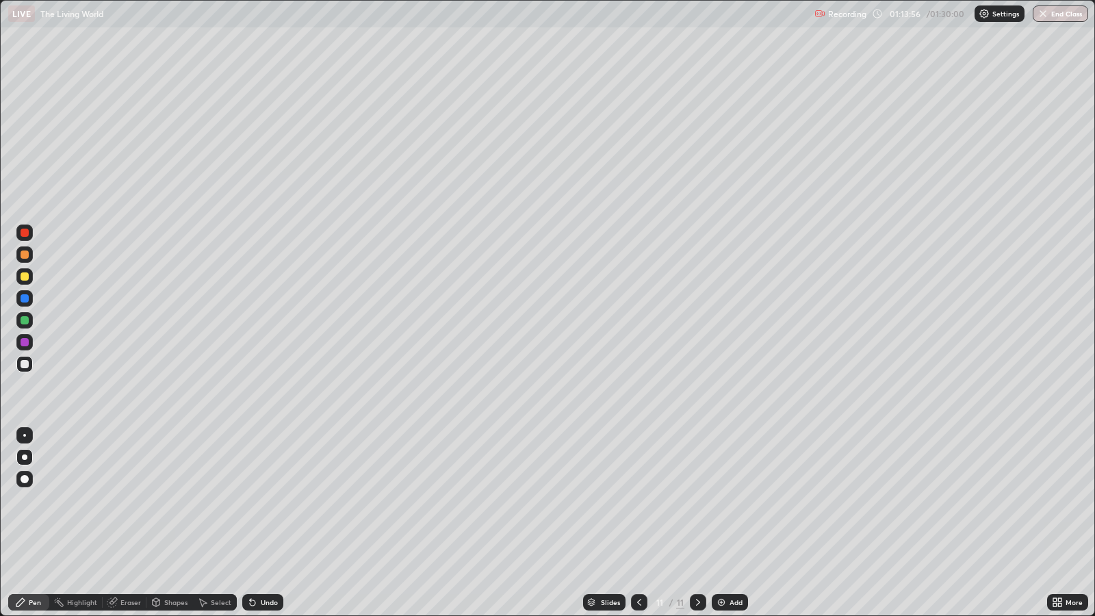
click at [27, 320] on div at bounding box center [25, 320] width 8 height 8
click at [28, 342] on div at bounding box center [25, 342] width 8 height 8
click at [637, 500] on icon at bounding box center [639, 602] width 4 height 7
click at [693, 500] on icon at bounding box center [698, 602] width 11 height 11
click at [25, 320] on div at bounding box center [25, 320] width 8 height 8
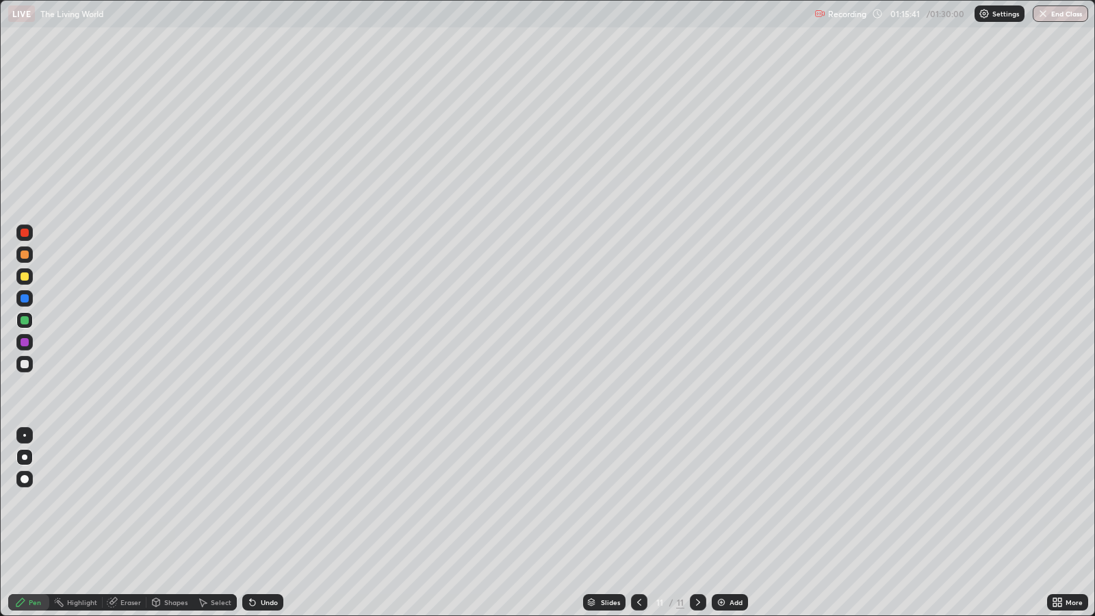
click at [29, 300] on div at bounding box center [24, 298] width 16 height 16
click at [24, 298] on div at bounding box center [25, 298] width 8 height 8
click at [27, 274] on div at bounding box center [25, 276] width 8 height 8
click at [30, 246] on div at bounding box center [24, 255] width 16 height 22
click at [24, 233] on div at bounding box center [25, 233] width 8 height 8
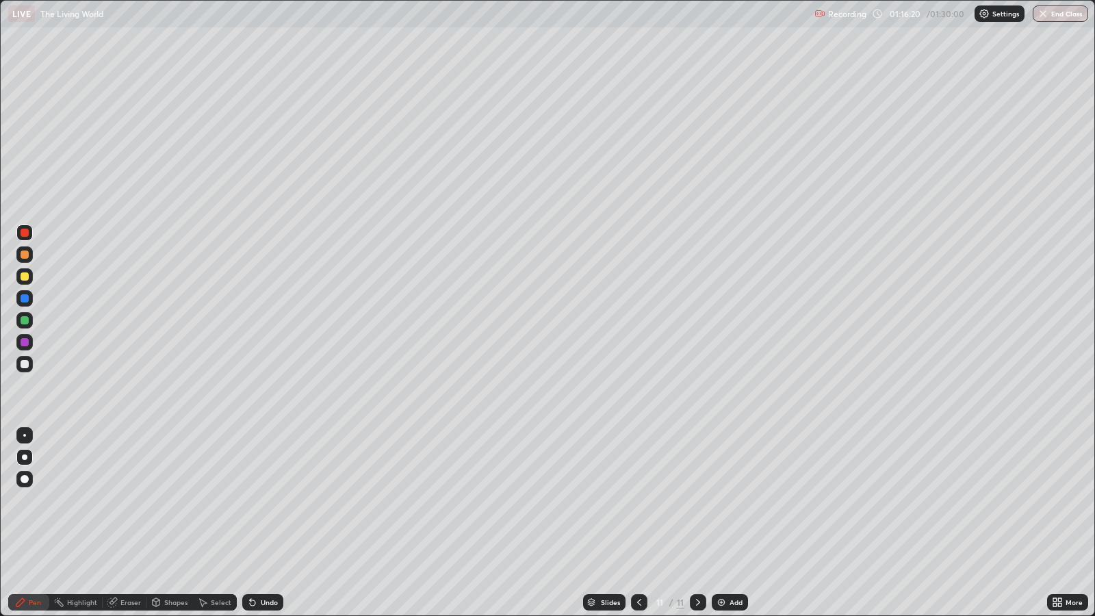
click at [26, 340] on div at bounding box center [25, 342] width 8 height 8
click at [27, 322] on div at bounding box center [25, 320] width 8 height 8
click at [26, 342] on div at bounding box center [25, 342] width 8 height 8
click at [30, 321] on div at bounding box center [24, 320] width 16 height 16
click at [730, 500] on div "Add" at bounding box center [736, 602] width 13 height 7
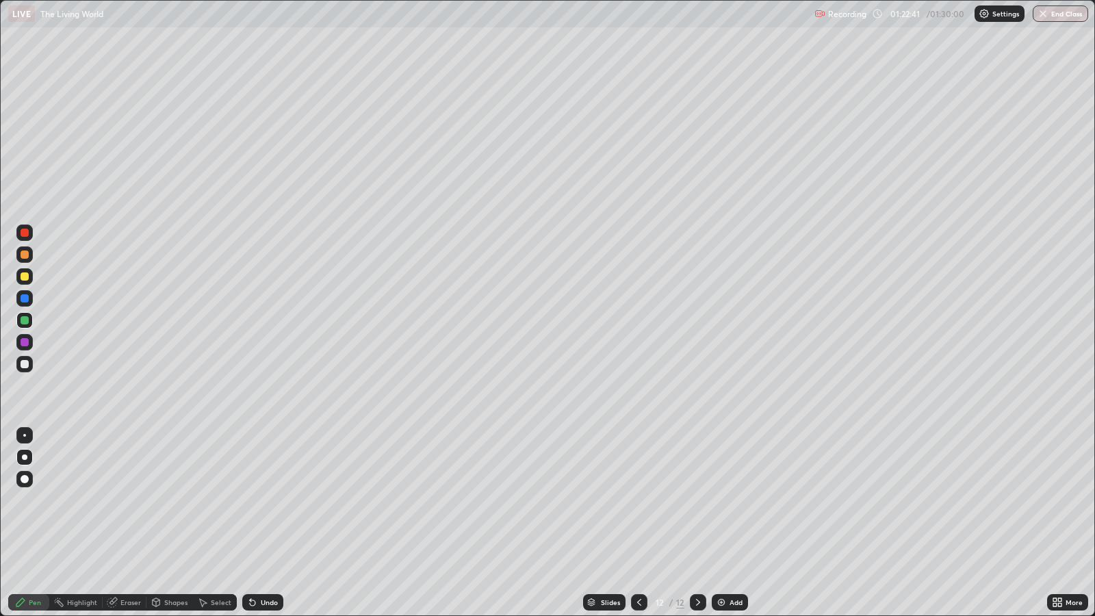
click at [29, 254] on div at bounding box center [24, 254] width 16 height 16
click at [28, 363] on div at bounding box center [25, 364] width 8 height 8
click at [25, 254] on div at bounding box center [25, 255] width 8 height 8
click at [26, 320] on div at bounding box center [25, 320] width 8 height 8
click at [25, 342] on div at bounding box center [25, 342] width 8 height 8
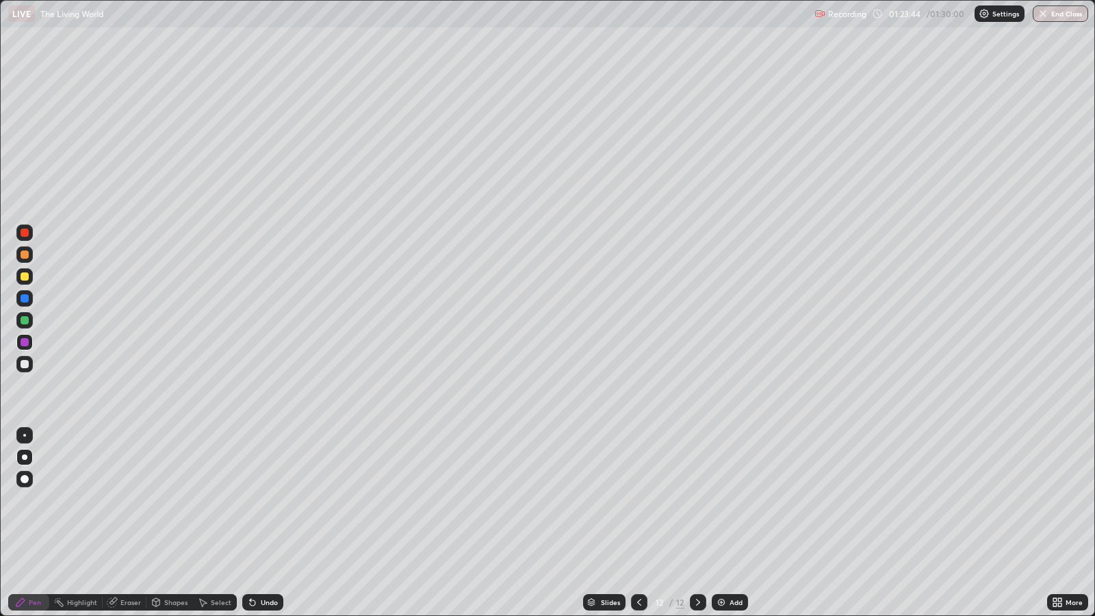
click at [266, 500] on div "Undo" at bounding box center [269, 602] width 17 height 7
click at [25, 363] on div at bounding box center [25, 364] width 8 height 8
click at [25, 342] on div at bounding box center [25, 342] width 8 height 8
click at [28, 318] on div at bounding box center [25, 320] width 8 height 8
click at [25, 303] on div at bounding box center [24, 298] width 16 height 16
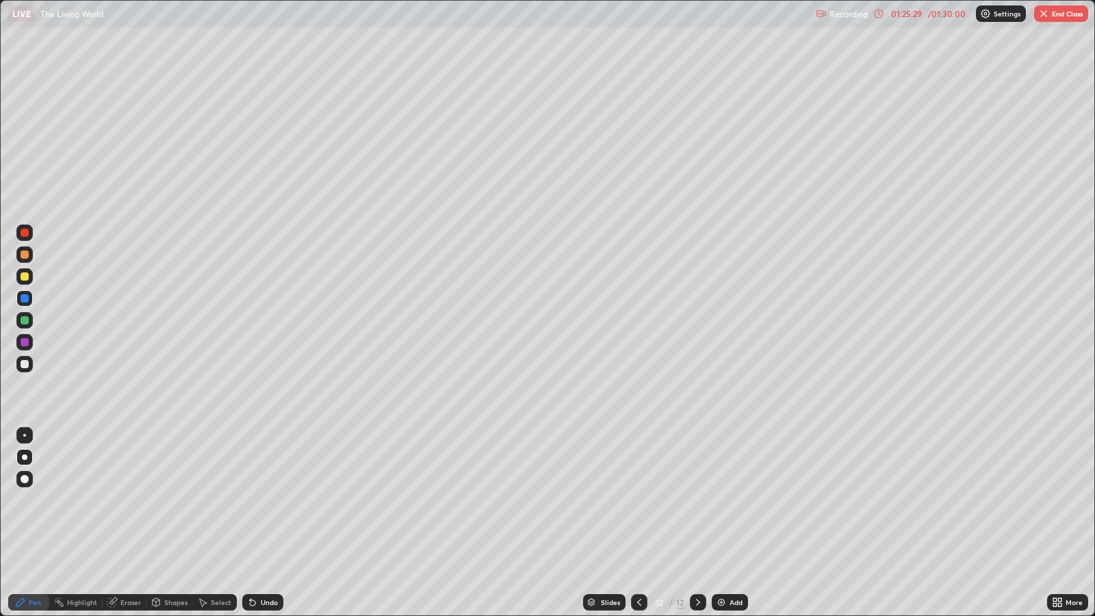
click at [250, 500] on icon at bounding box center [250, 599] width 1 height 1
click at [250, 500] on icon at bounding box center [252, 602] width 5 height 5
click at [250, 500] on icon at bounding box center [250, 599] width 1 height 1
click at [25, 342] on div at bounding box center [25, 342] width 8 height 8
click at [24, 258] on div at bounding box center [25, 255] width 8 height 8
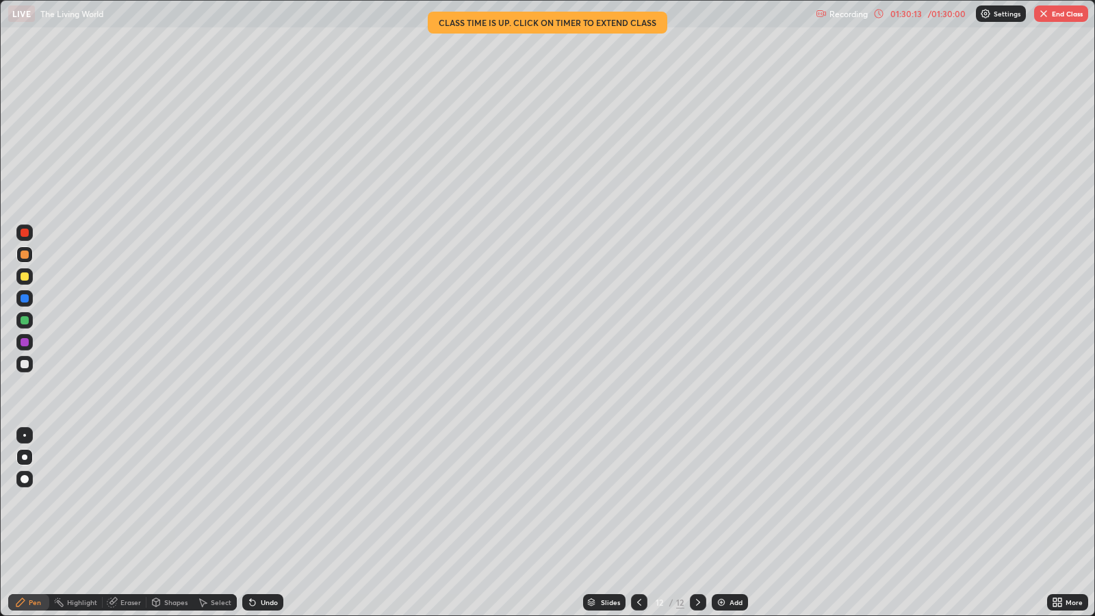
click at [1056, 16] on button "End Class" at bounding box center [1061, 13] width 54 height 16
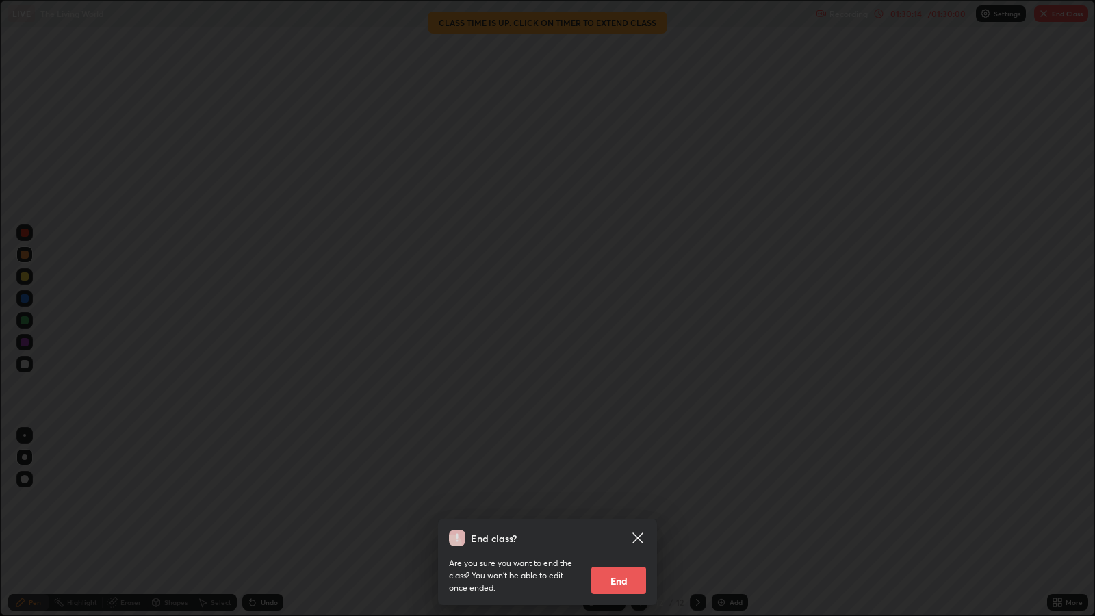
click at [624, 500] on button "End" at bounding box center [618, 580] width 55 height 27
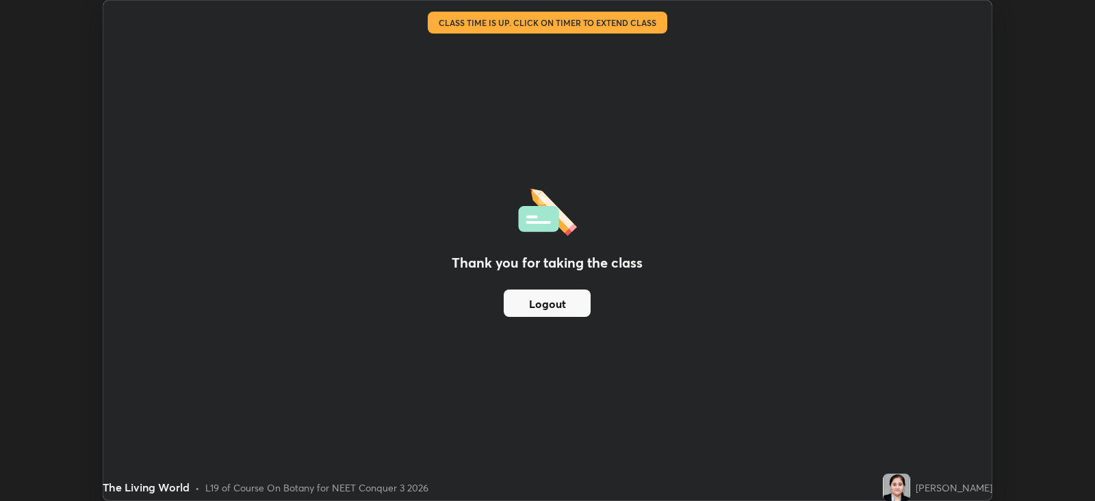
scroll to position [67949, 67354]
